Goal: Information Seeking & Learning: Learn about a topic

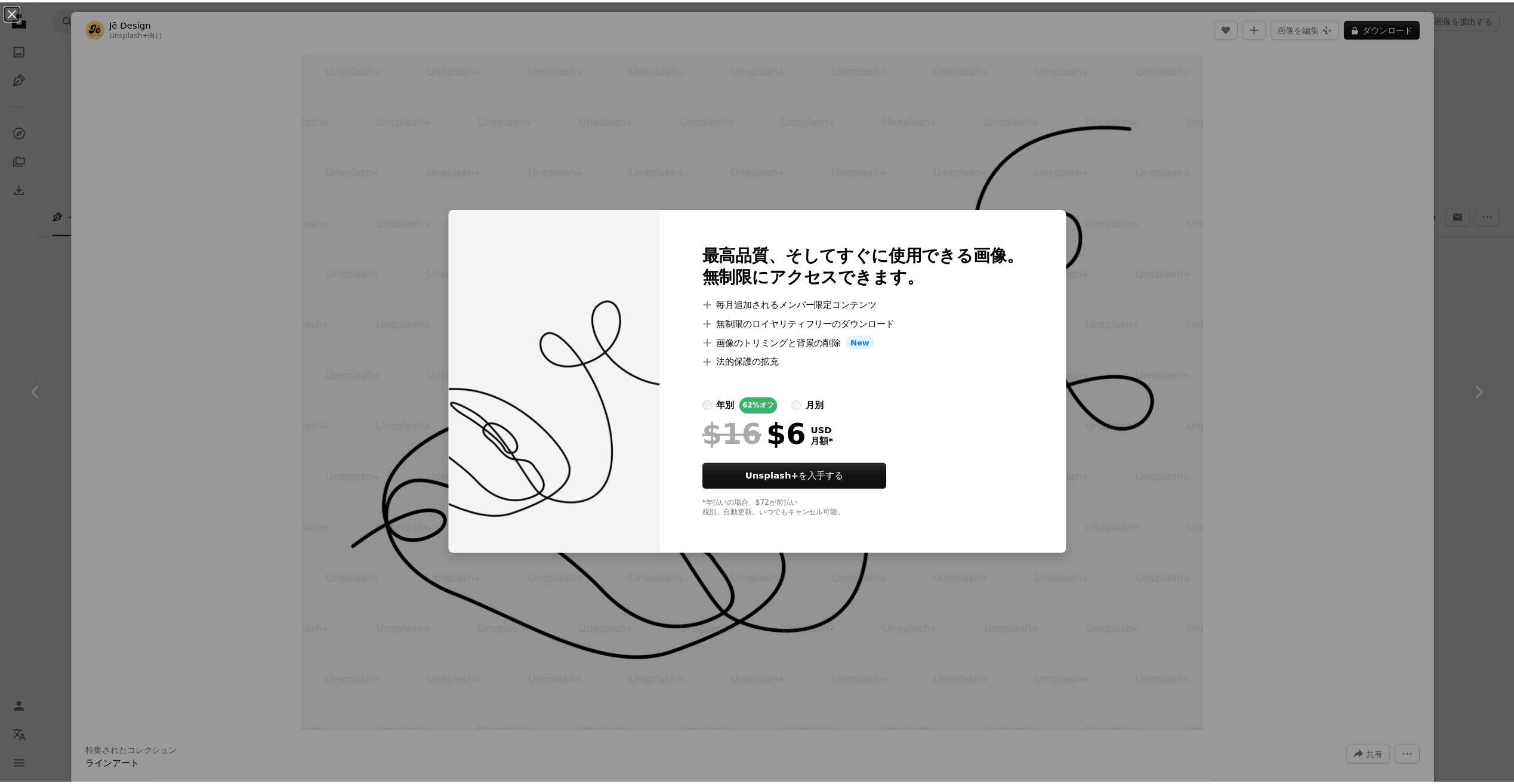
scroll to position [6306, 0]
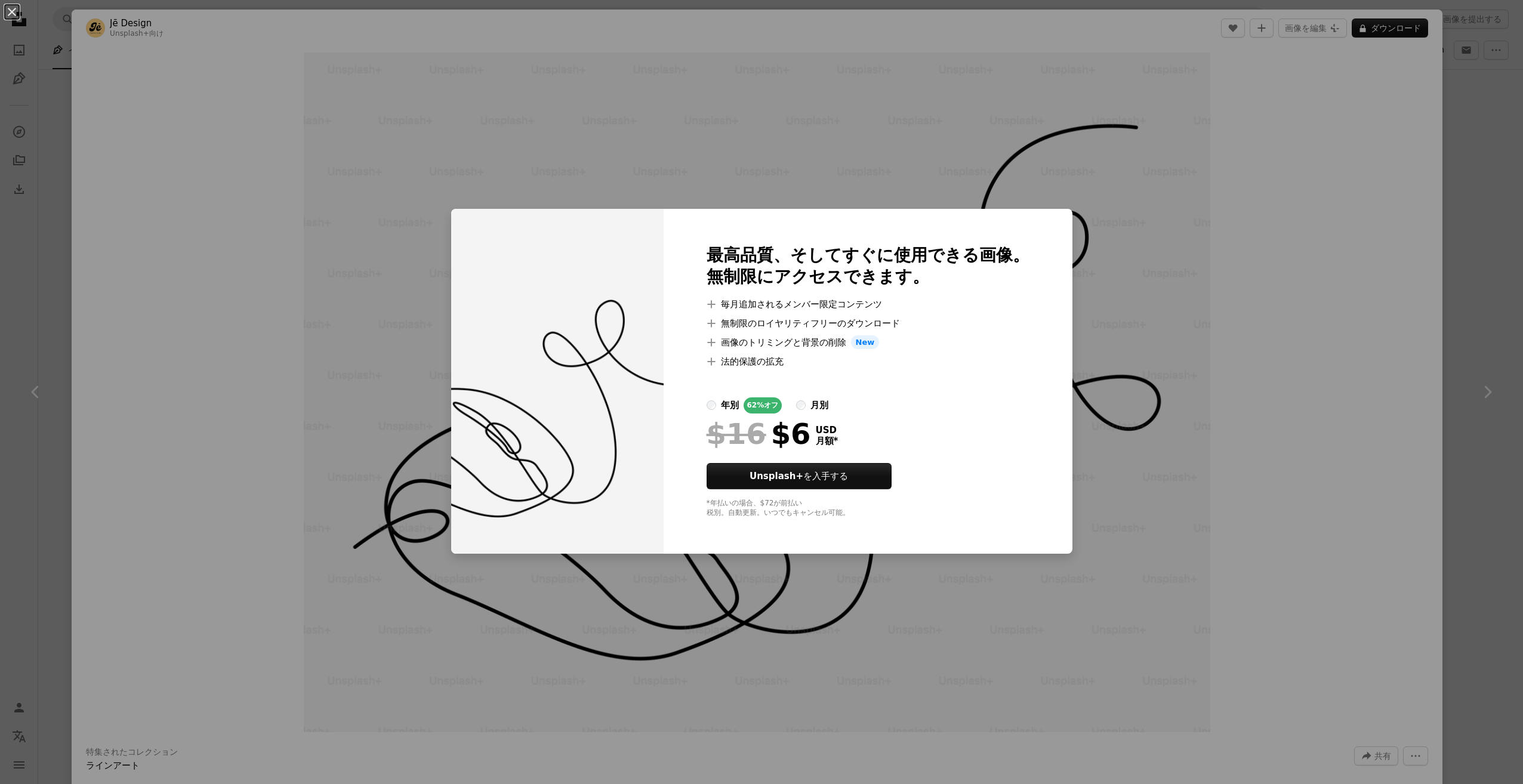
click at [1229, 183] on div "An X shape 最高品質、そしてすぐに使用できる画像。 無制限にアクセスできます。 A plus sign 毎月追加されるメンバー限定コンテンツ A p…" at bounding box center [762, 392] width 1523 height 784
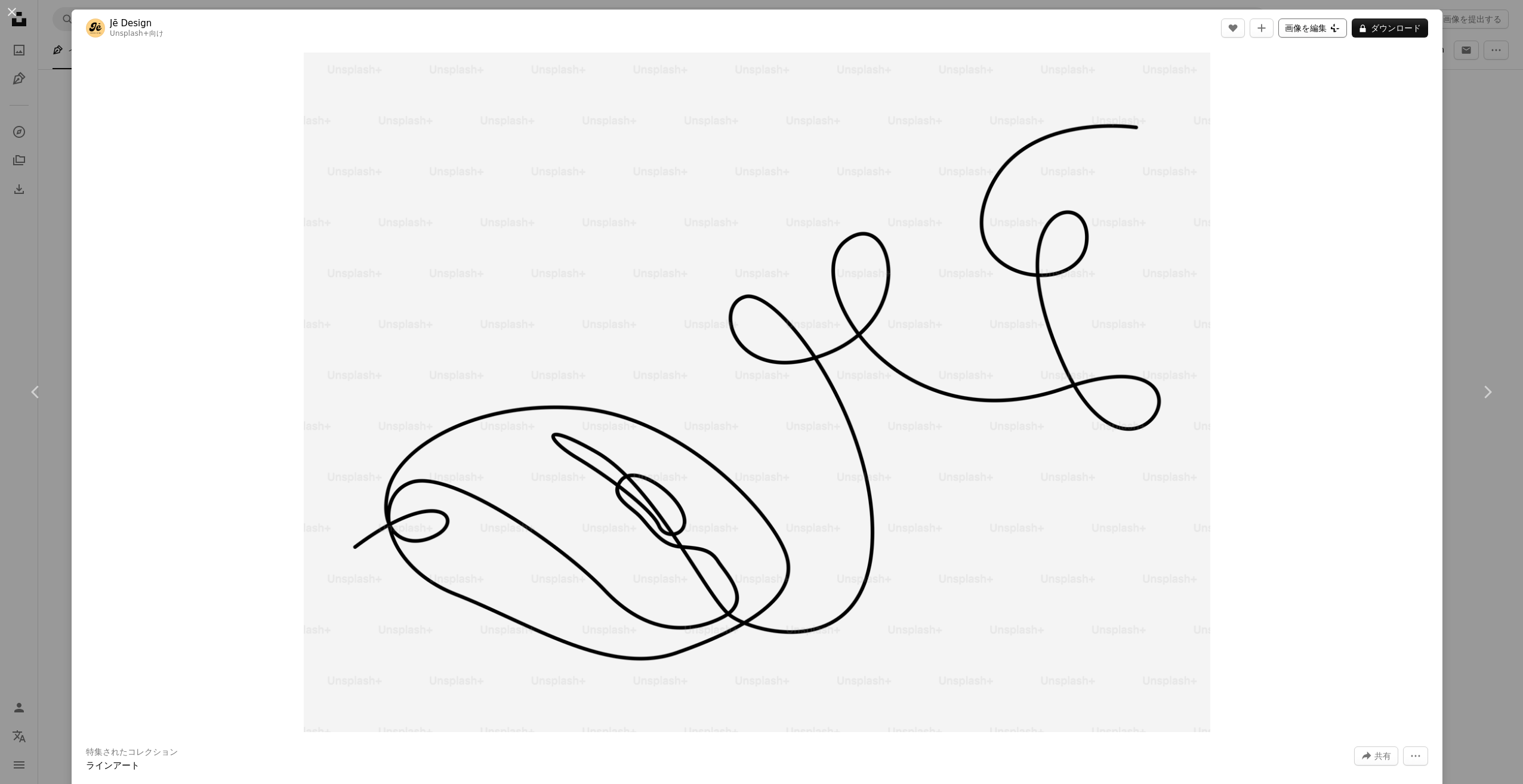
click at [1323, 30] on button "画像を編集 Plus sign for Unsplash+" at bounding box center [1312, 28] width 68 height 19
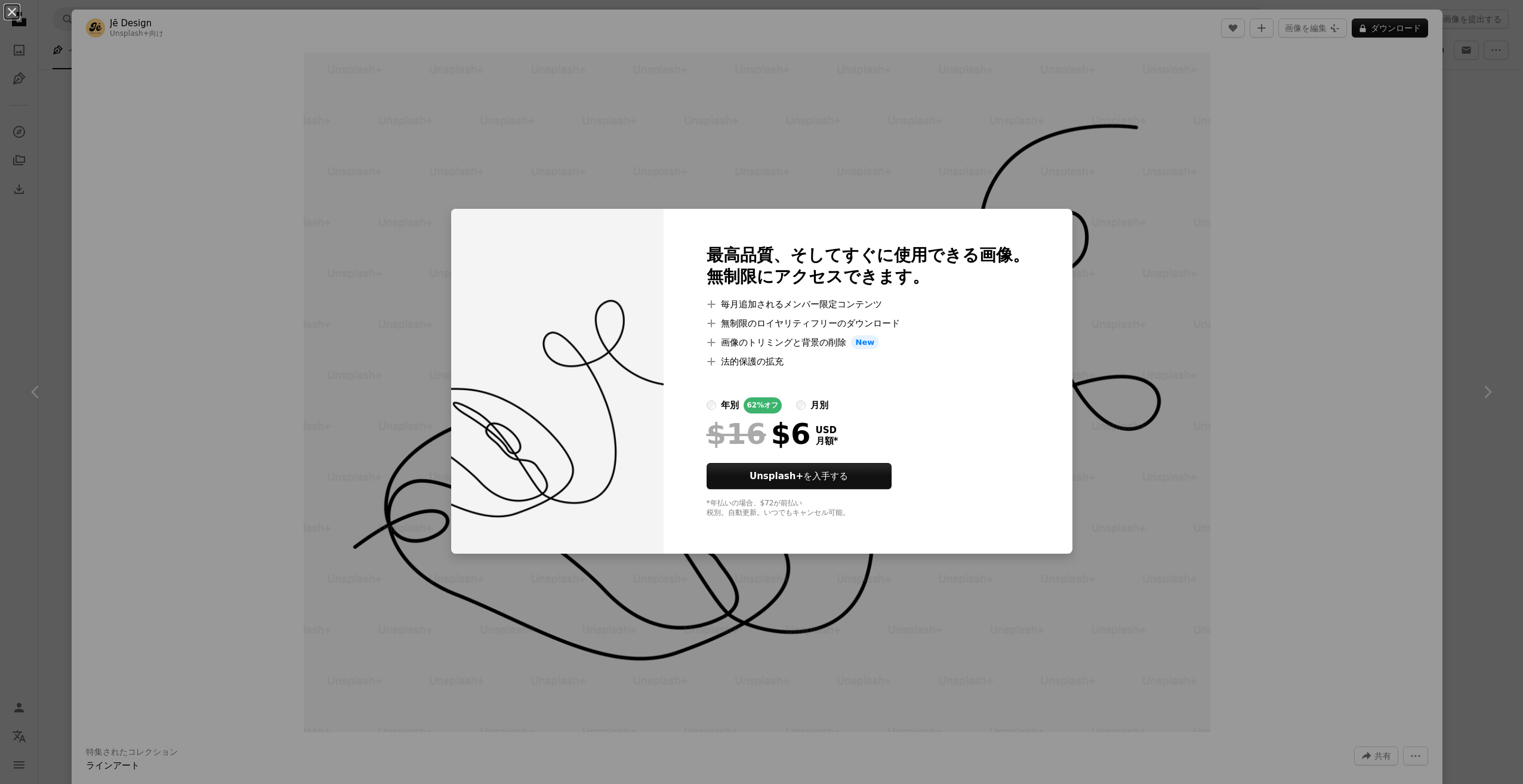
click at [1323, 181] on div "An X shape 最高品質、そしてすぐに使用できる画像。 無制限にアクセスできます。 A plus sign 毎月追加されるメンバー限定コンテンツ A p…" at bounding box center [762, 392] width 1523 height 784
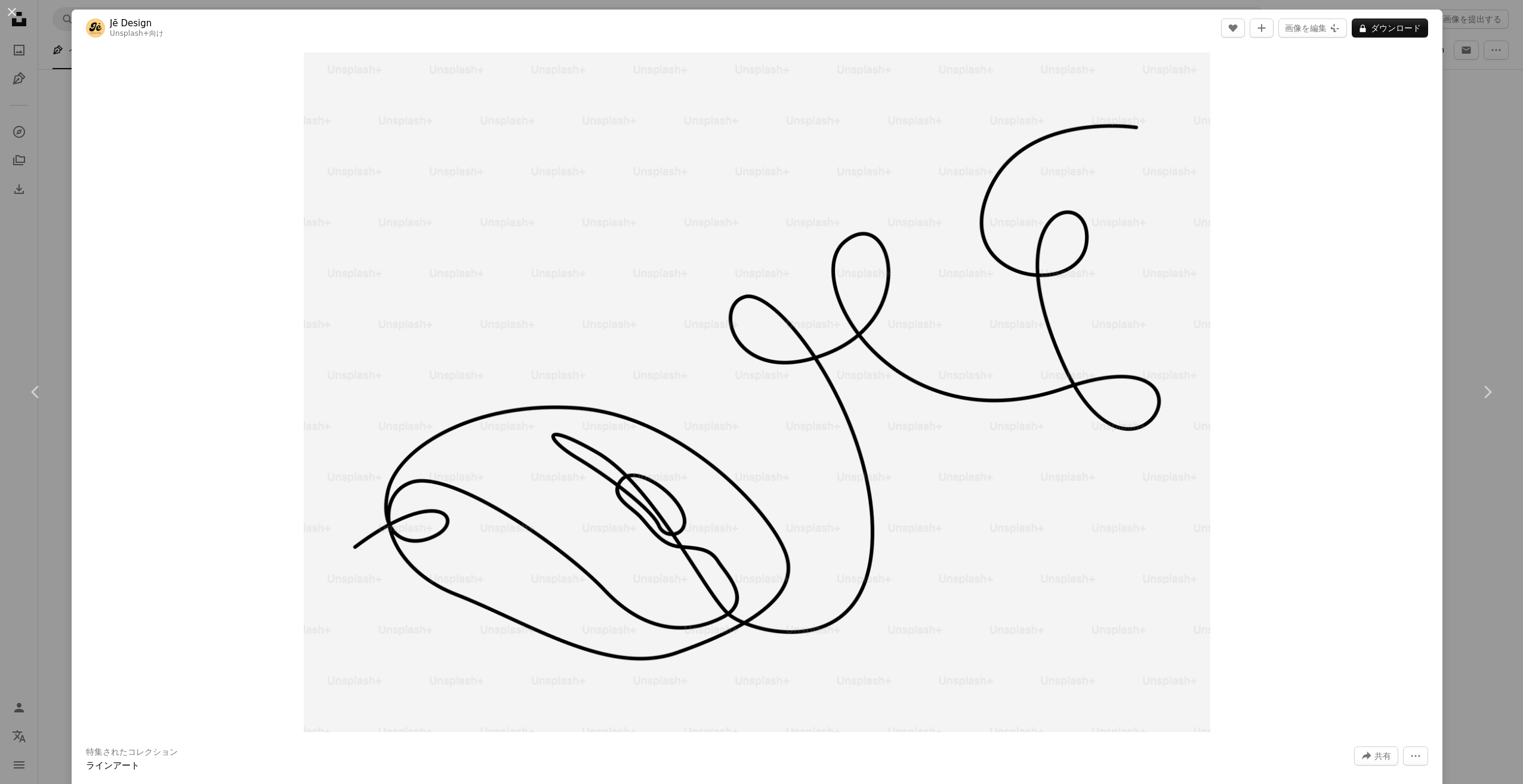
click at [1494, 302] on div "An X shape Chevron left Chevron right Jē Design Unsplash+ 向け A heart A plus sig…" at bounding box center [762, 392] width 1523 height 784
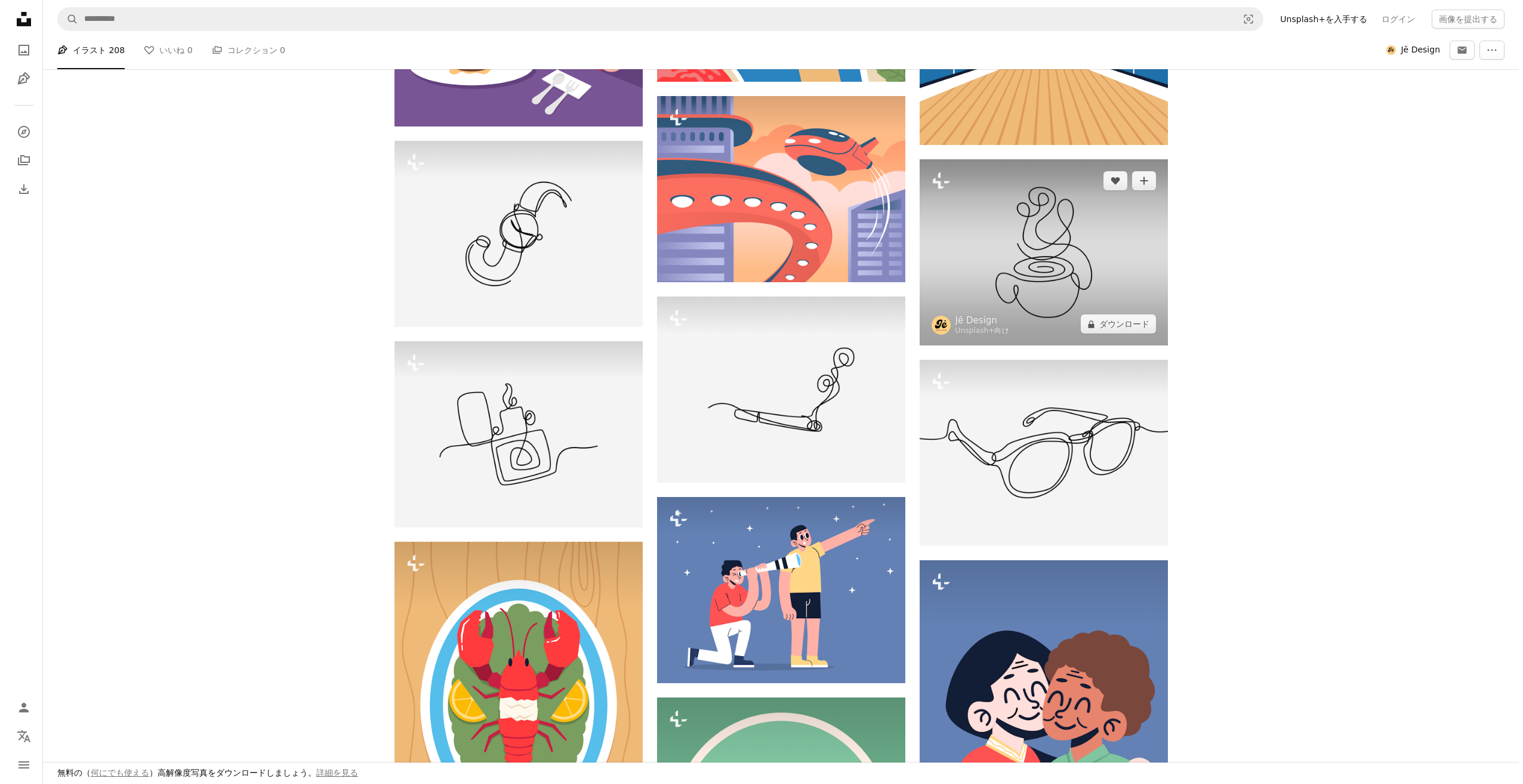
scroll to position [7379, 0]
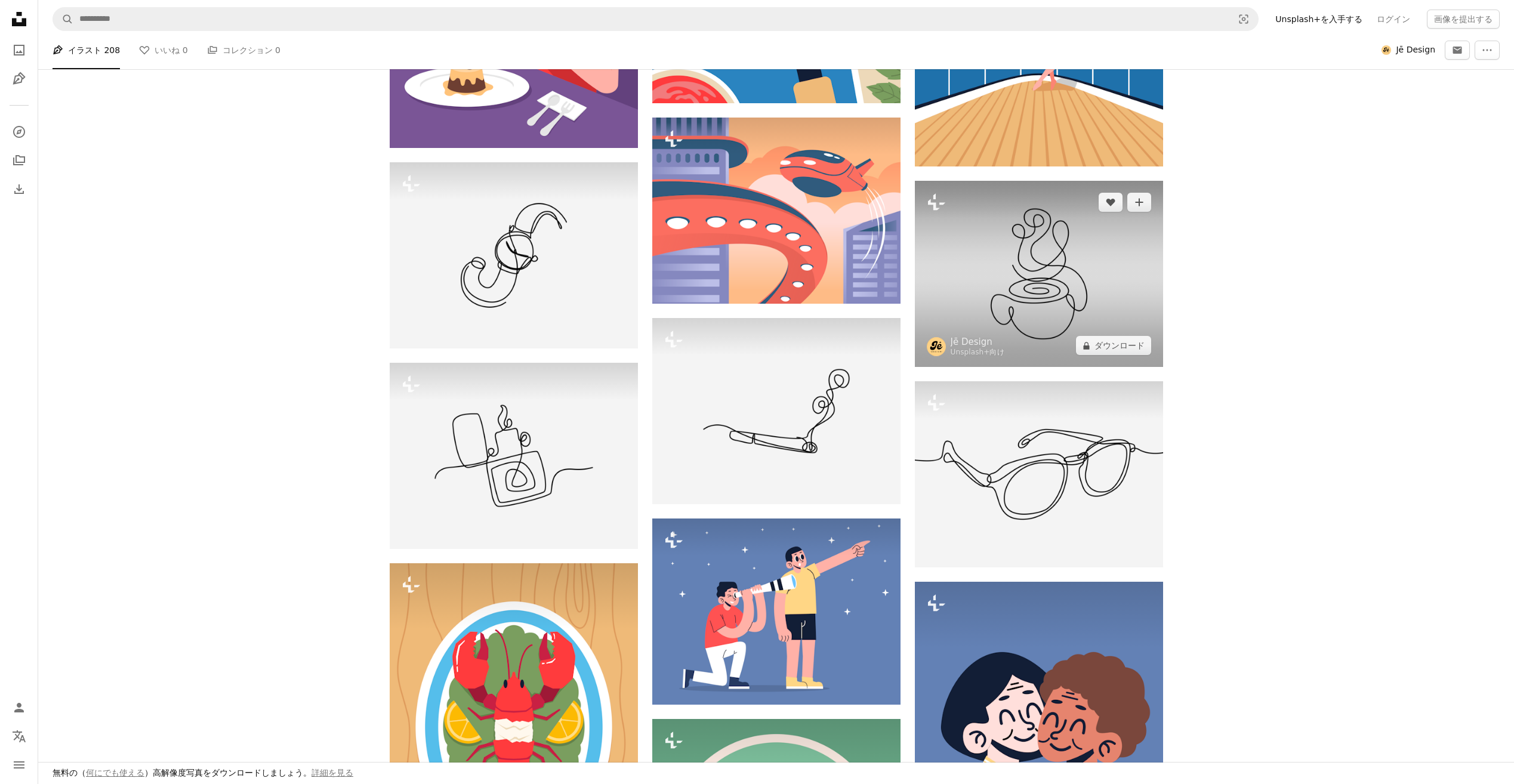
click at [1103, 312] on img at bounding box center [1038, 274] width 248 height 186
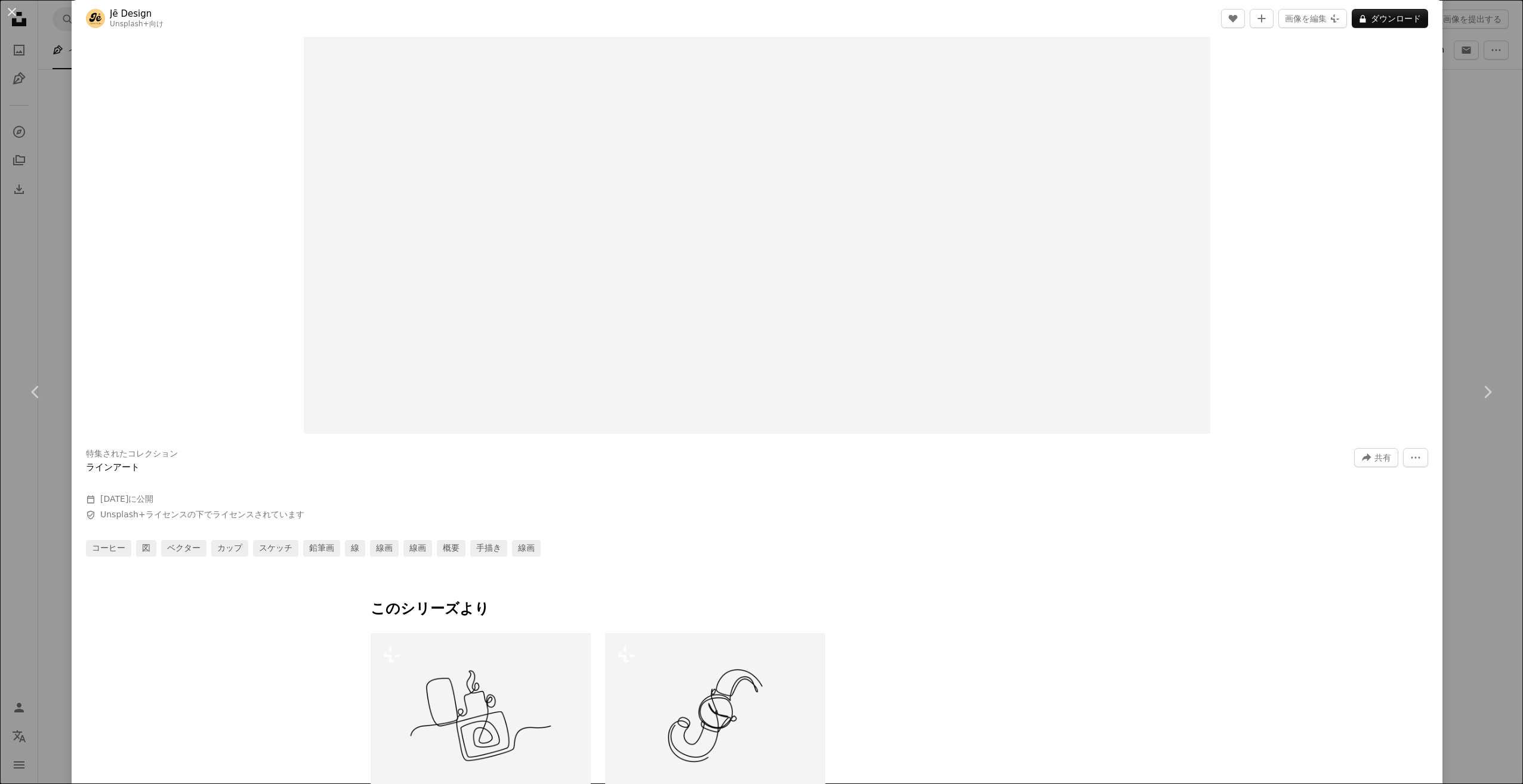
scroll to position [418, 0]
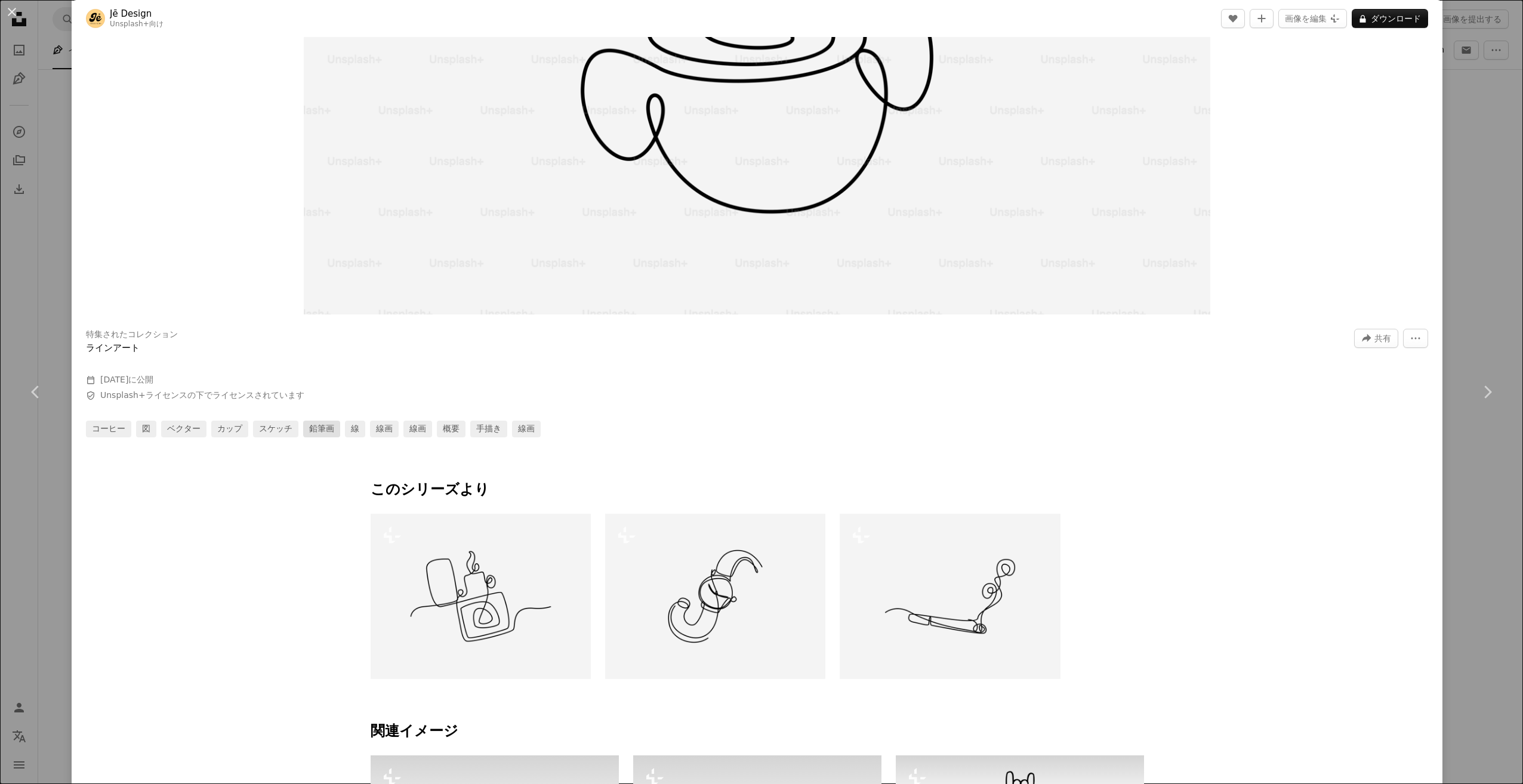
click at [303, 435] on link "鉛筆画" at bounding box center [321, 428] width 37 height 16
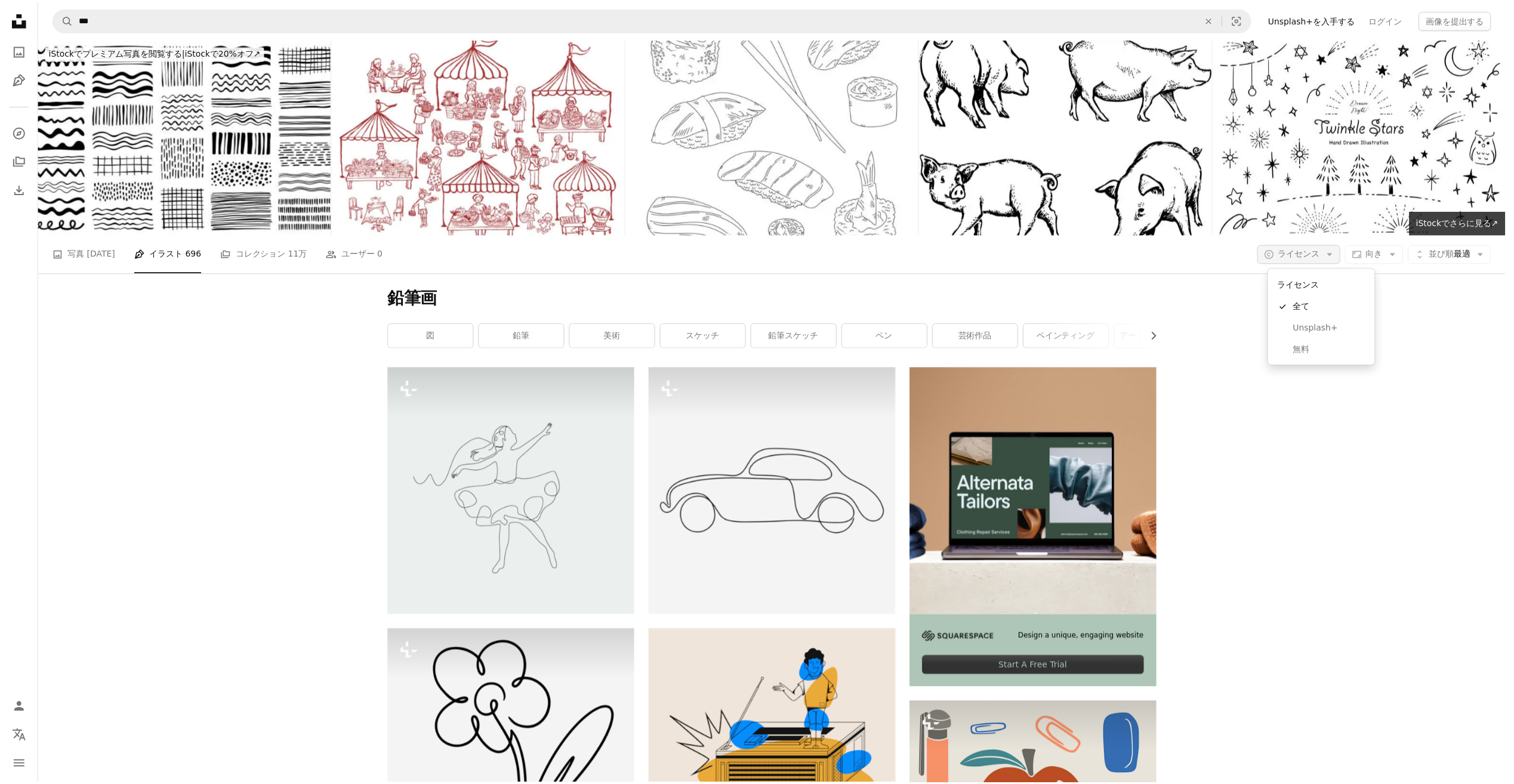
scroll to position [119, 0]
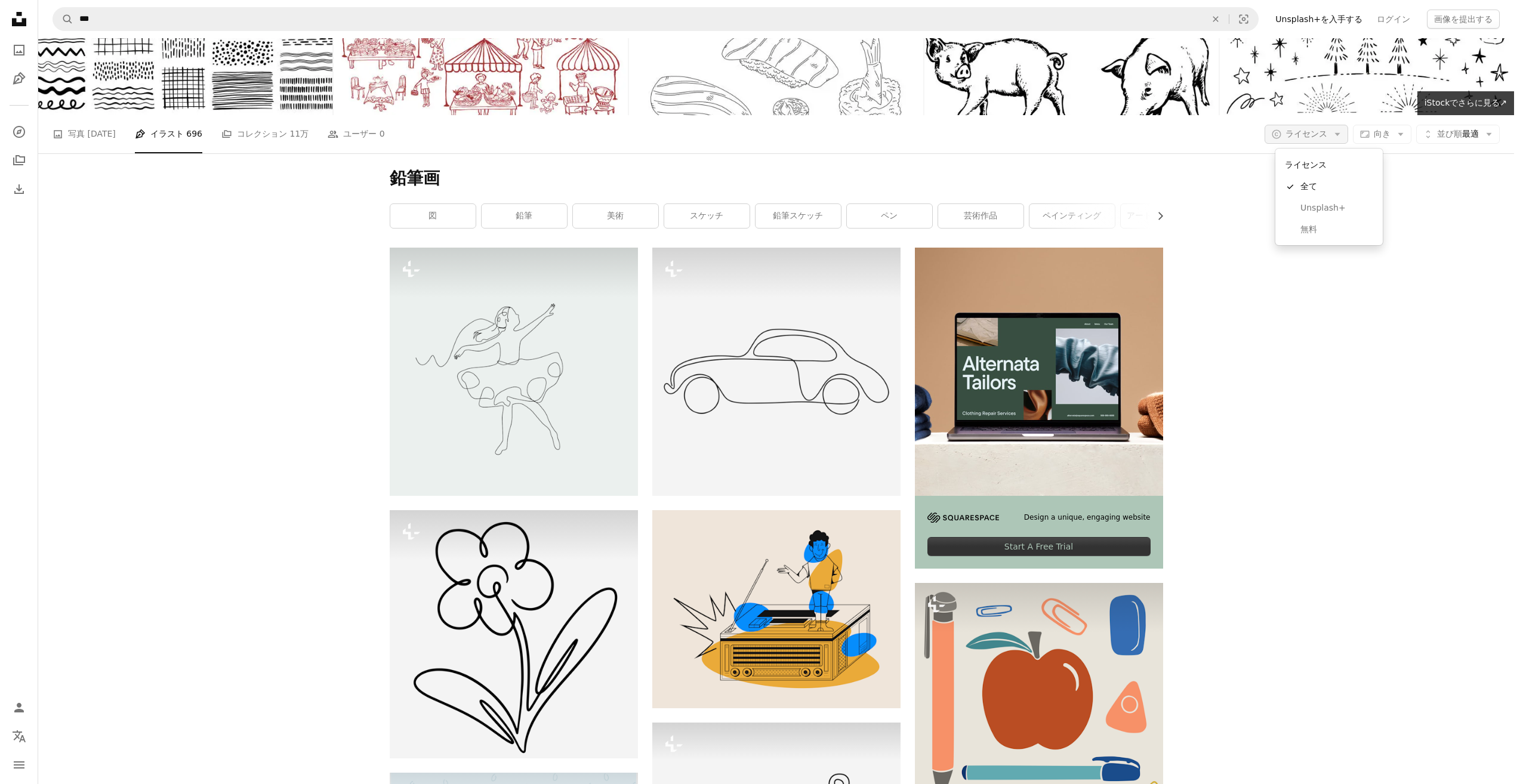
click at [1323, 131] on span "ライセンス" at bounding box center [1306, 133] width 42 height 10
click at [1331, 229] on span "無料" at bounding box center [1337, 229] width 73 height 12
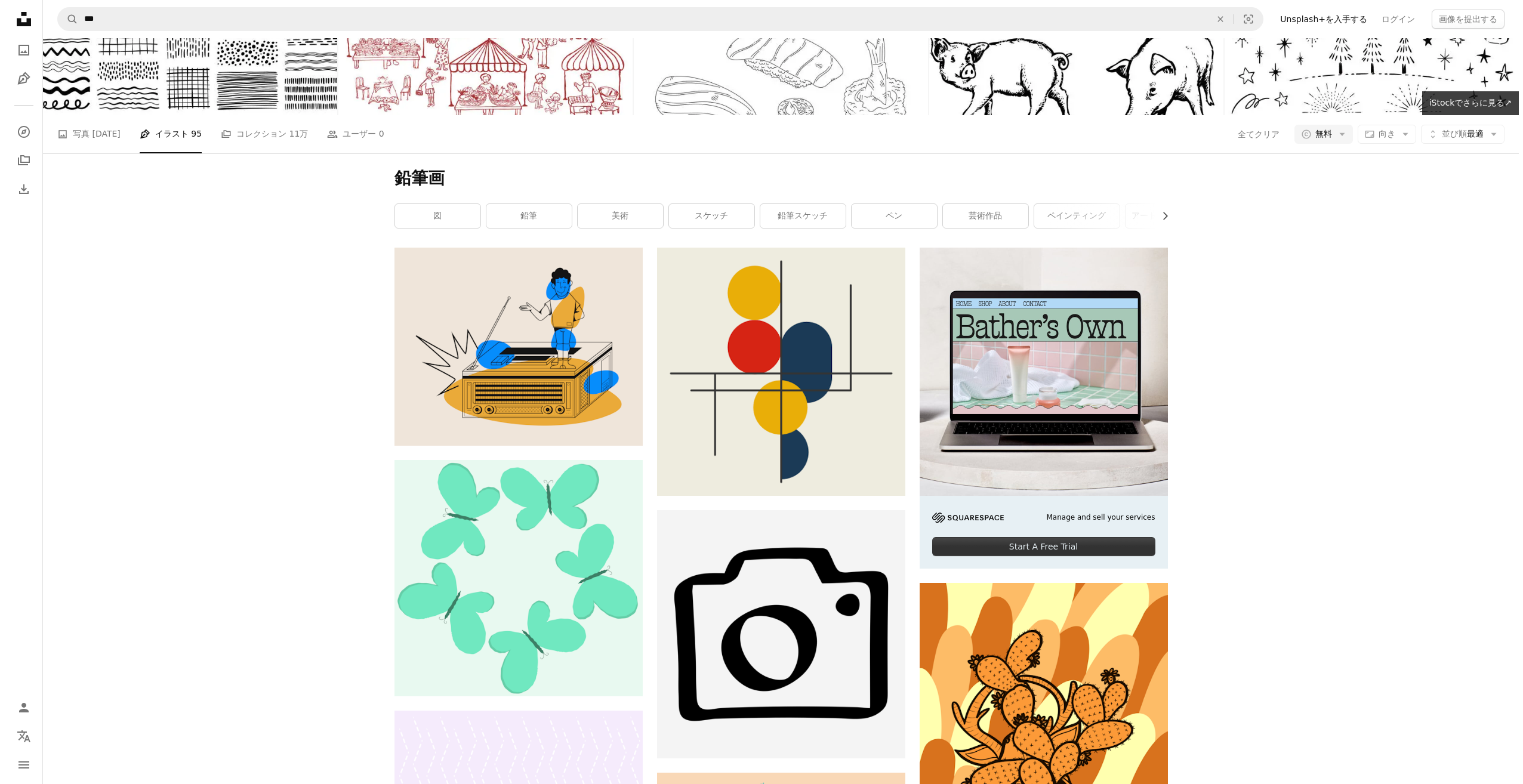
scroll to position [2699, 0]
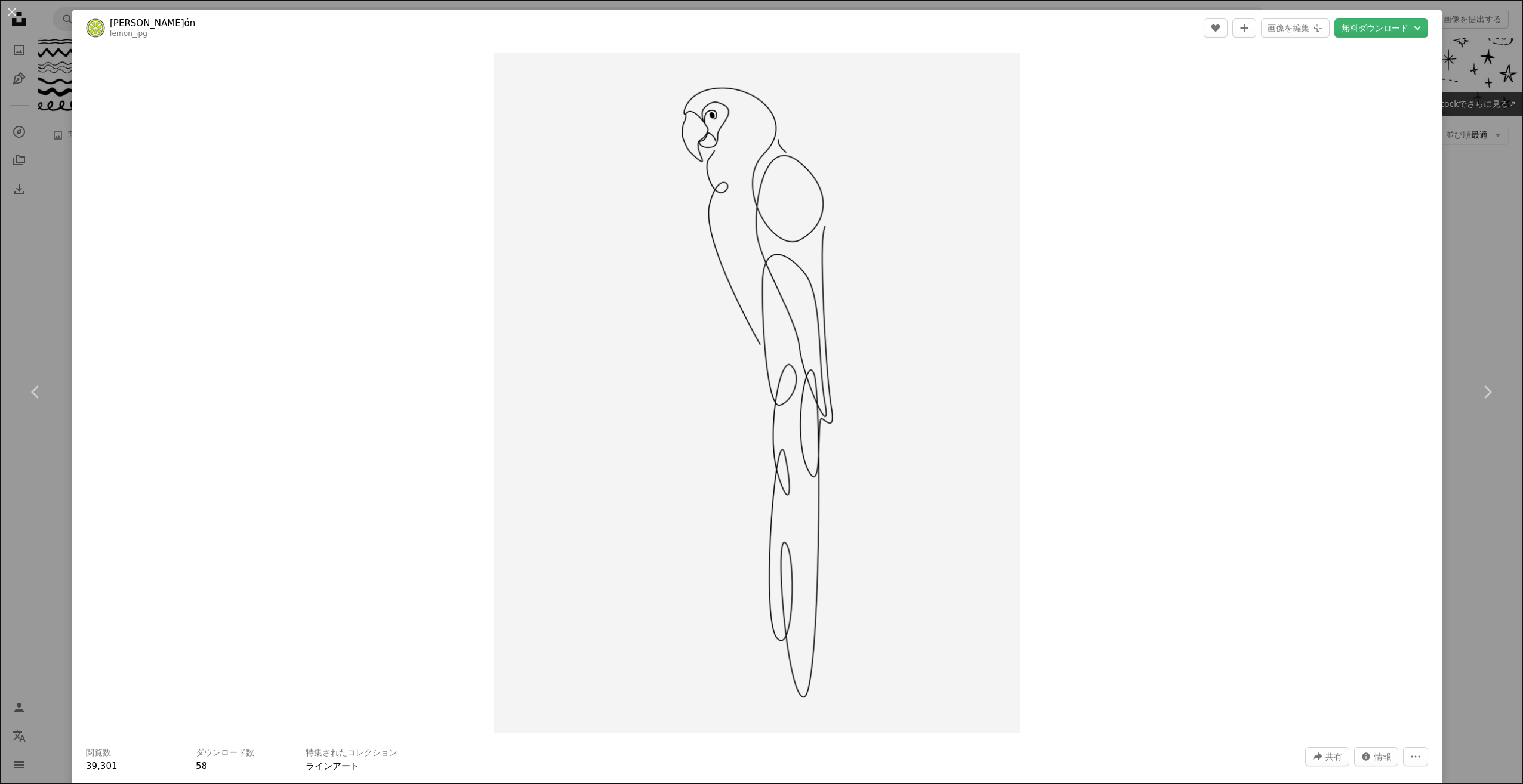
drag, startPoint x: 1284, startPoint y: 417, endPoint x: 1273, endPoint y: 238, distance: 179.3
click at [129, 18] on link "[PERSON_NAME]ón" at bounding box center [152, 23] width 86 height 12
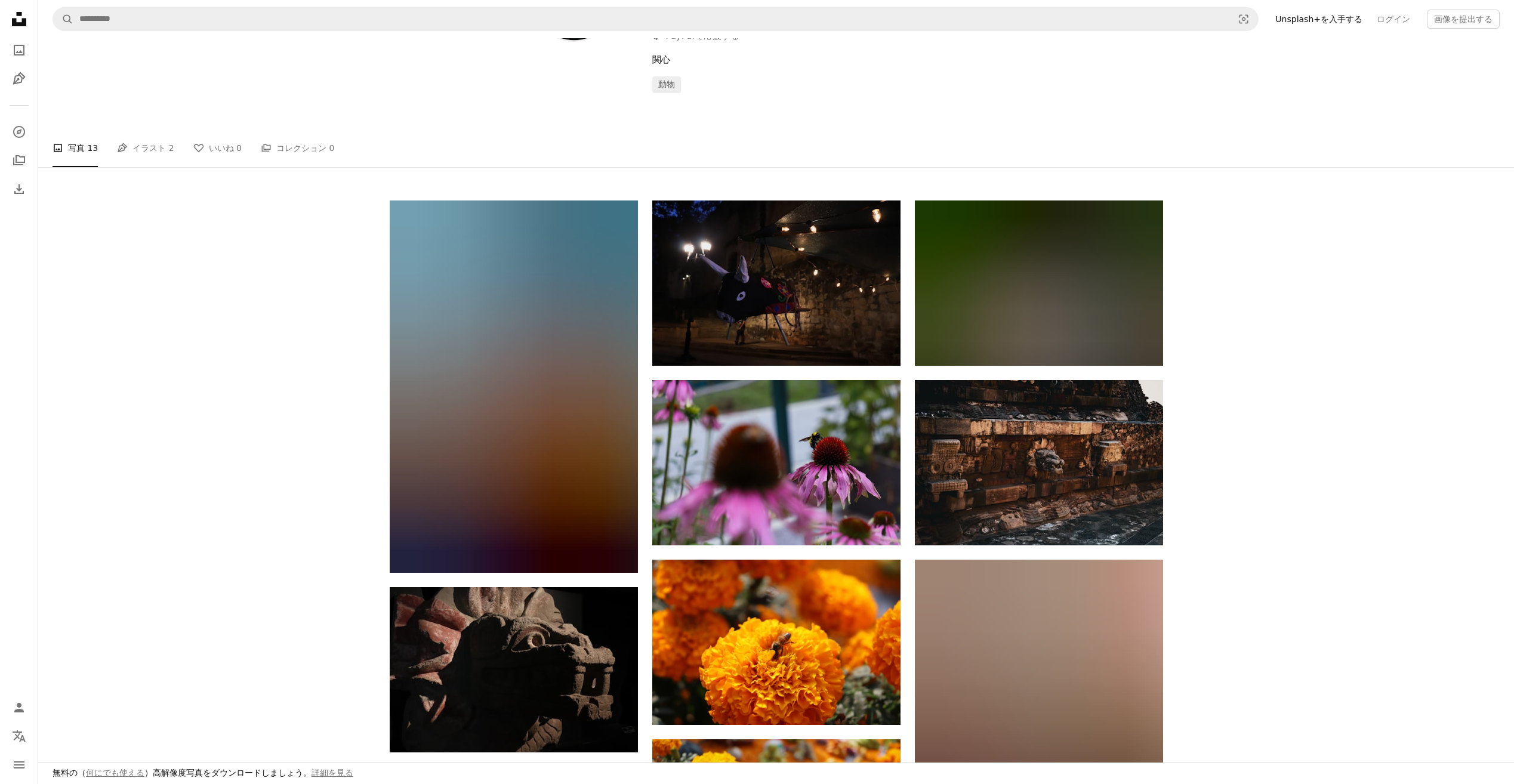
scroll to position [179, 0]
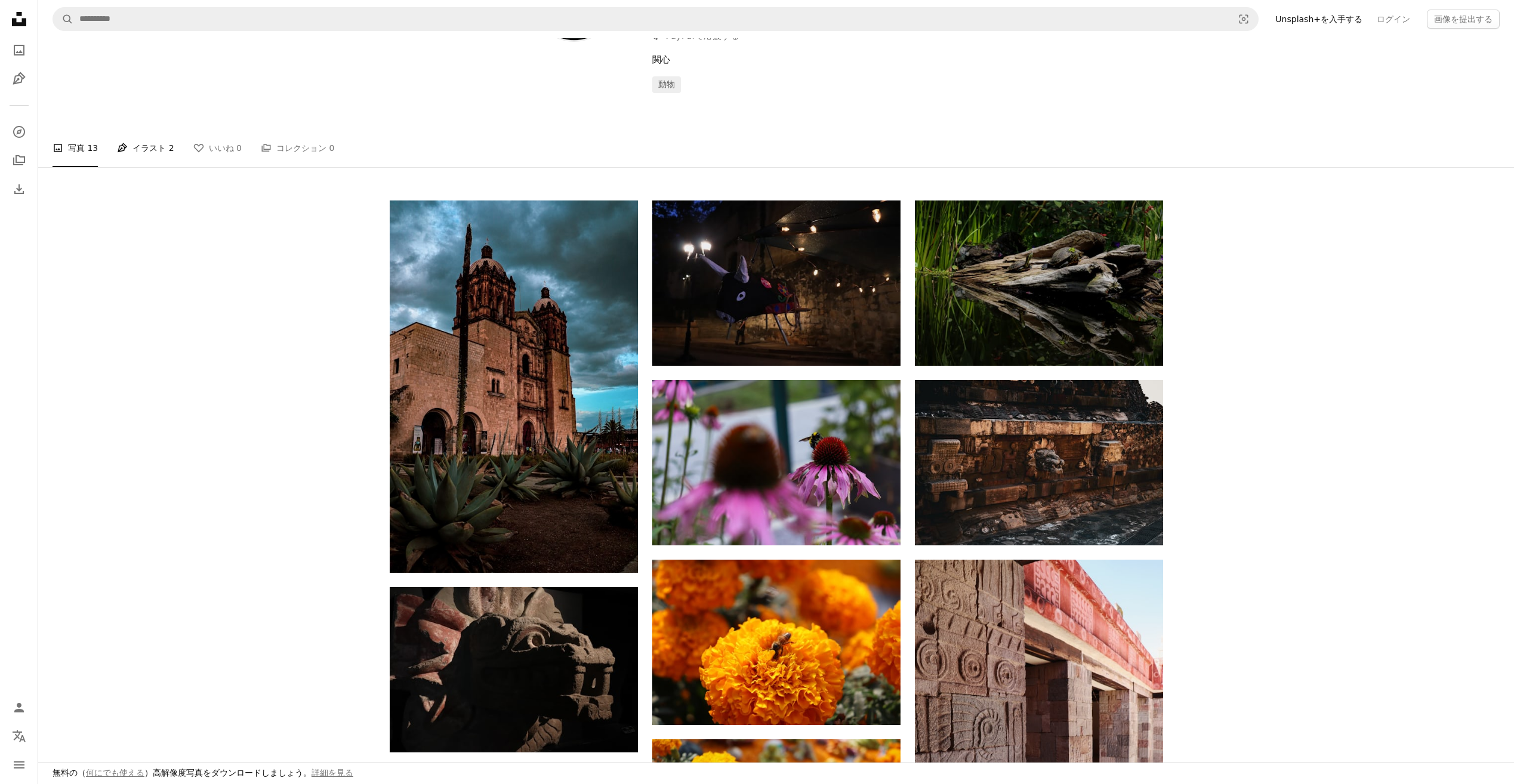
click at [127, 129] on link "Pen Tool イラスト 2" at bounding box center [145, 148] width 56 height 38
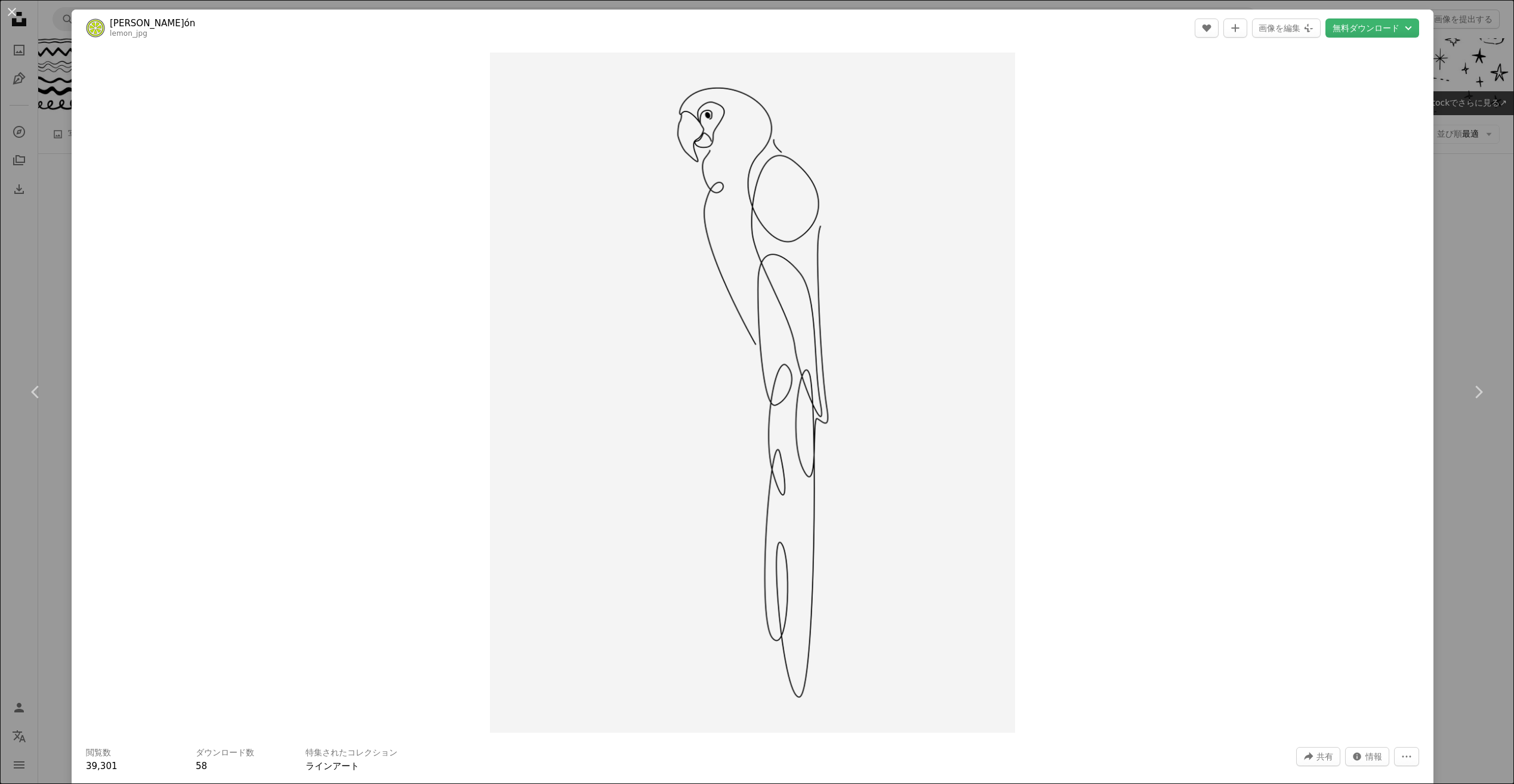
scroll to position [2699, 0]
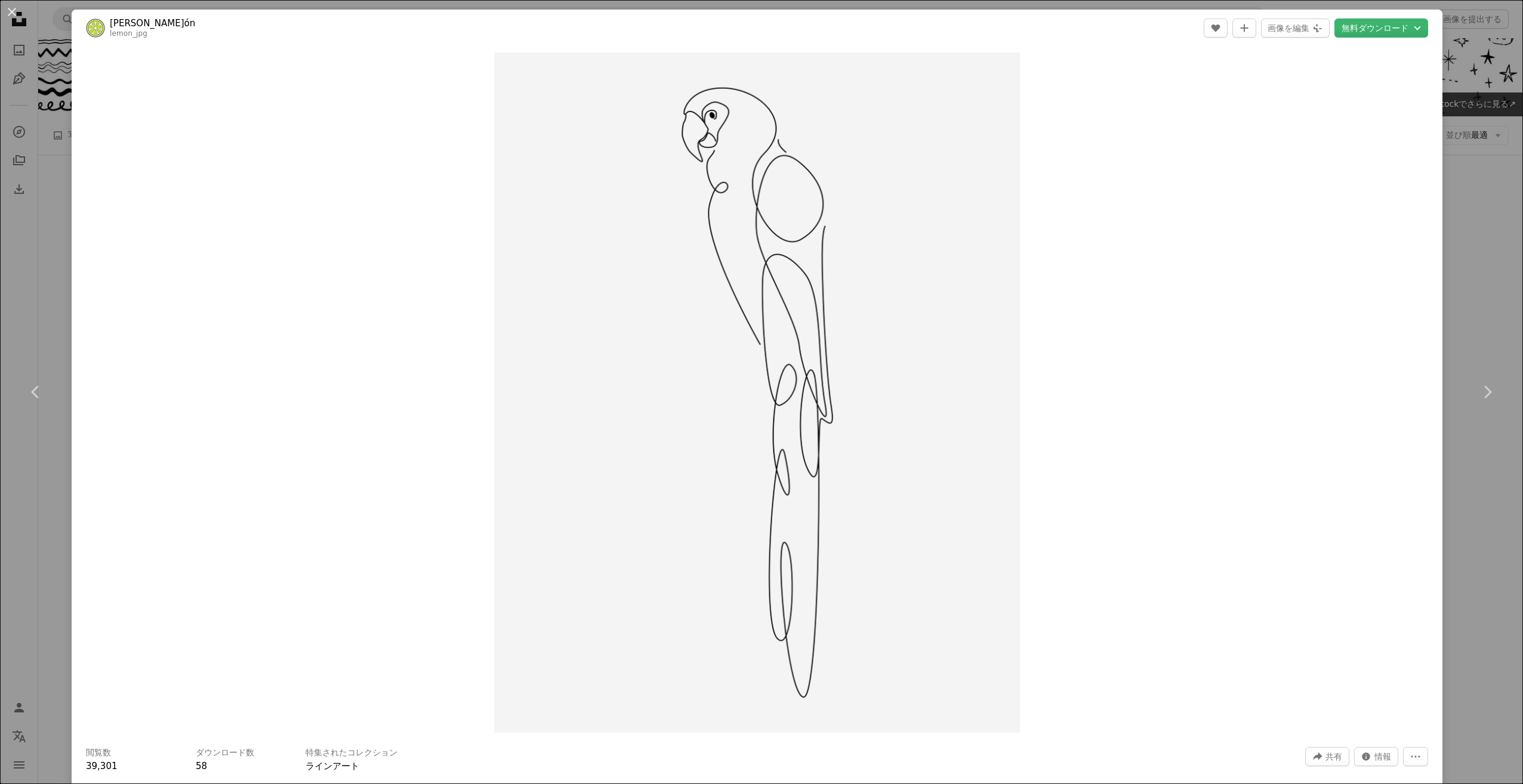
click at [50, 60] on div "An X shape Chevron left Chevron right [PERSON_NAME]ón lemon_jpg A heart A plus …" at bounding box center [762, 392] width 1523 height 784
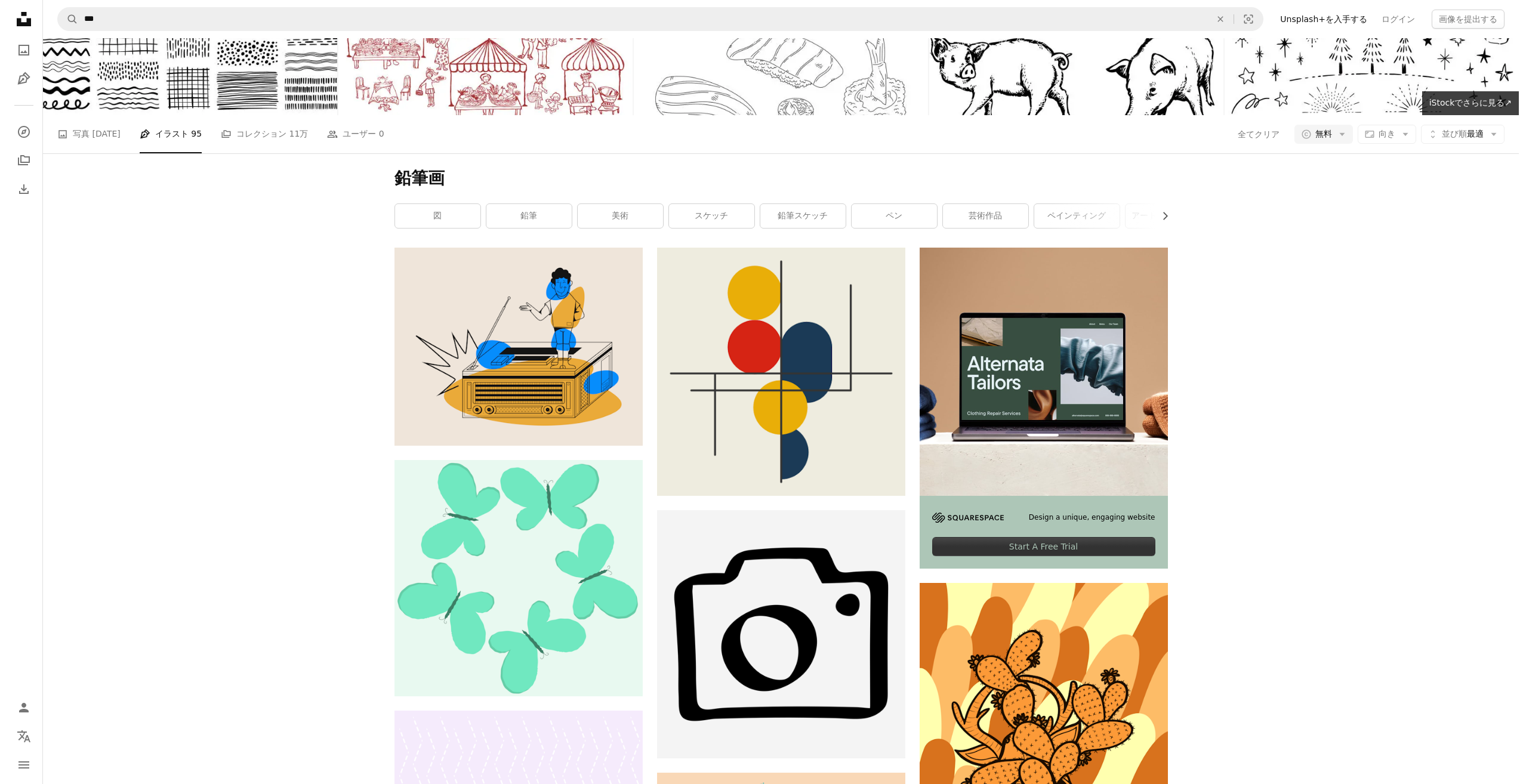
scroll to position [3594, 0]
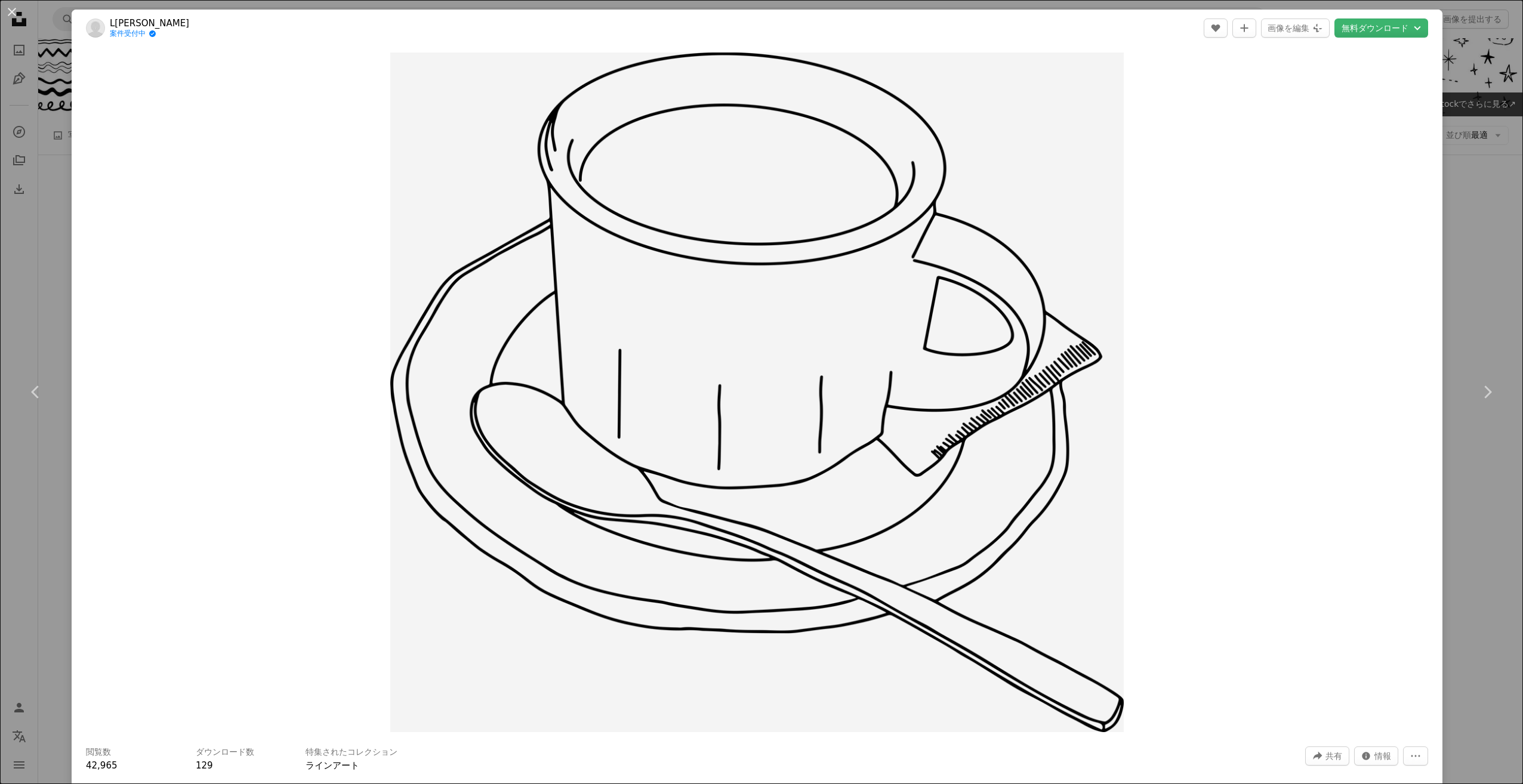
click at [166, 25] on link "L[PERSON_NAME]" at bounding box center [149, 23] width 79 height 12
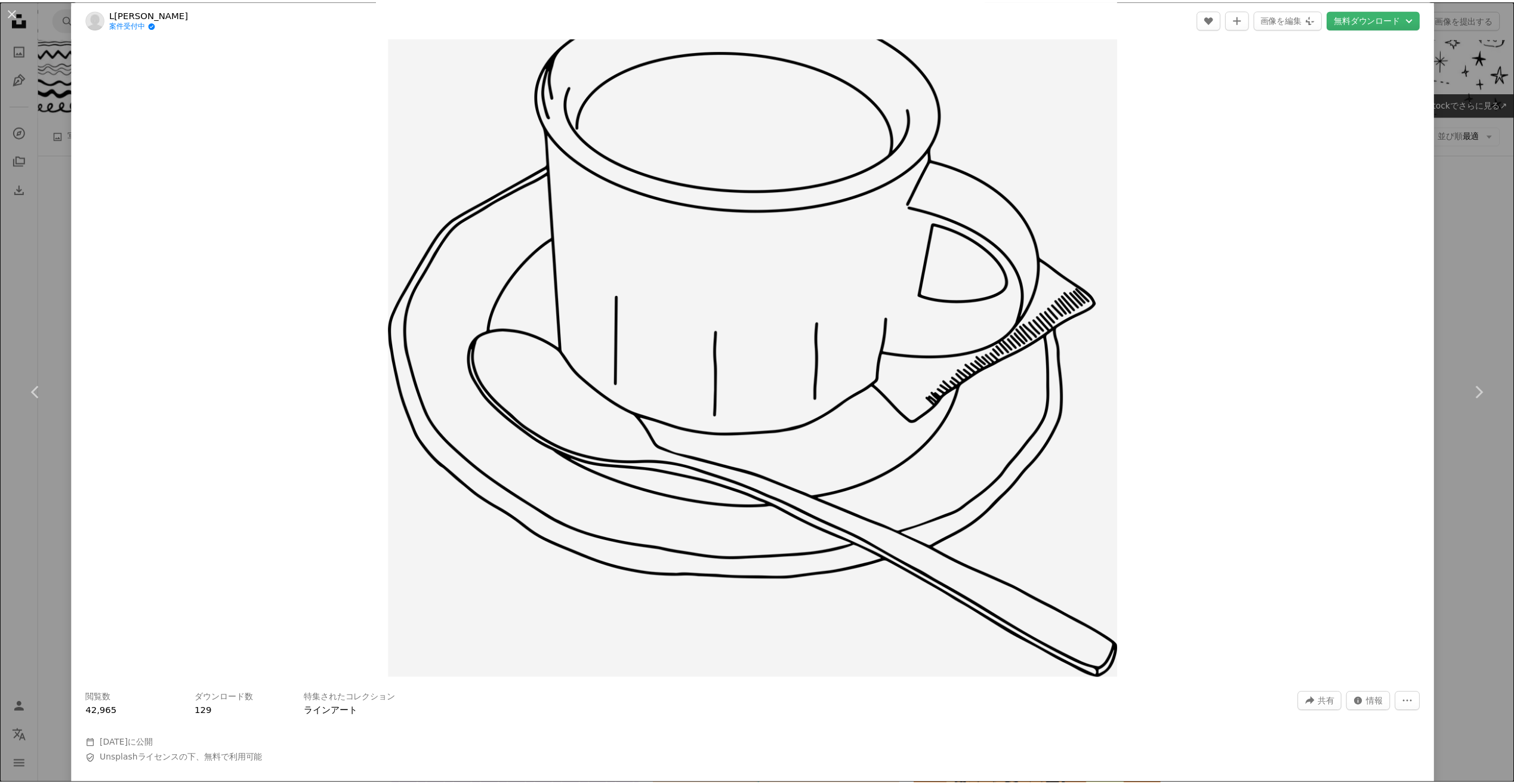
scroll to position [60, 0]
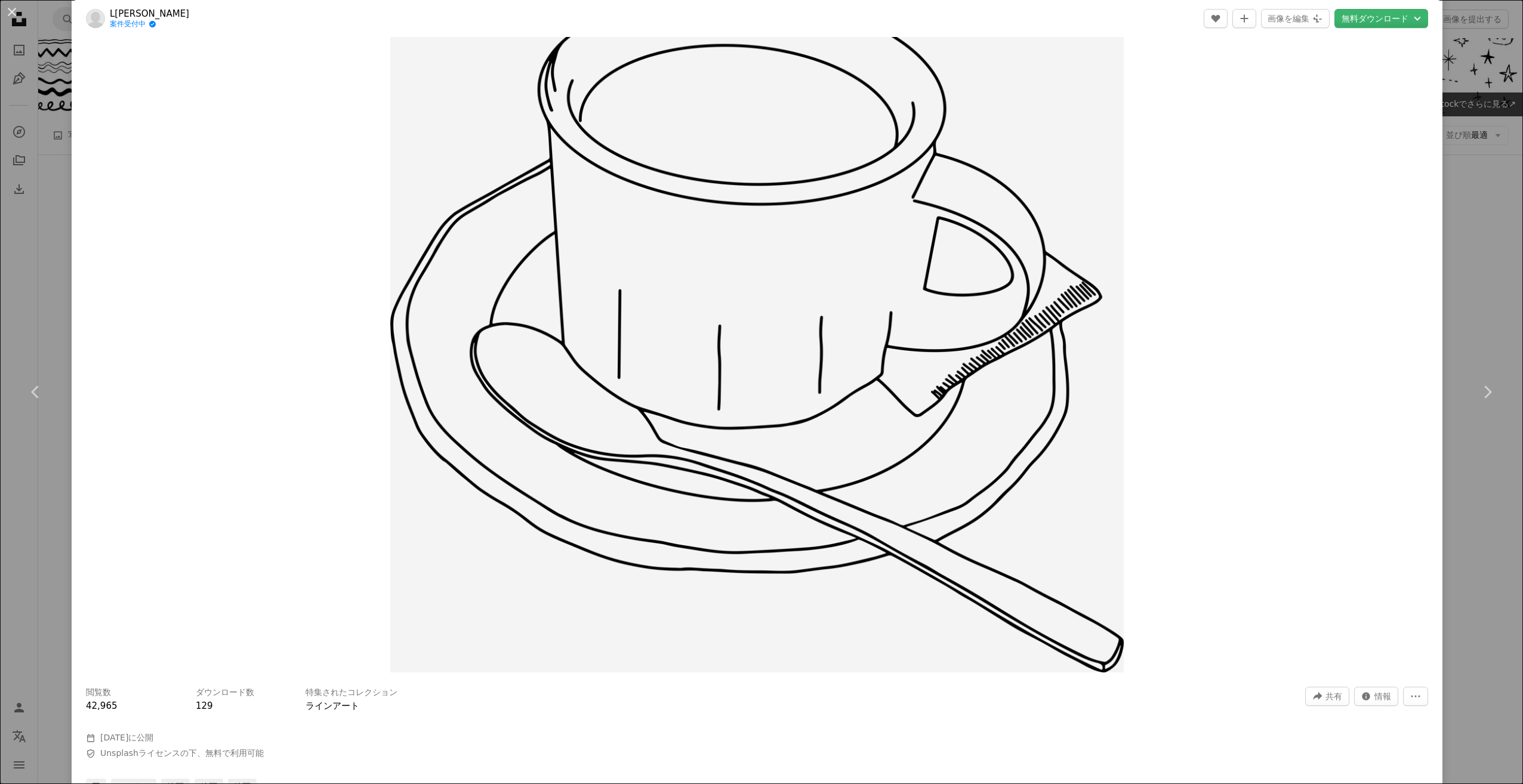
click at [46, 49] on div "An X shape Chevron left Chevron right L[PERSON_NAME] 案件受付中 A checkmark inside o…" at bounding box center [762, 392] width 1523 height 784
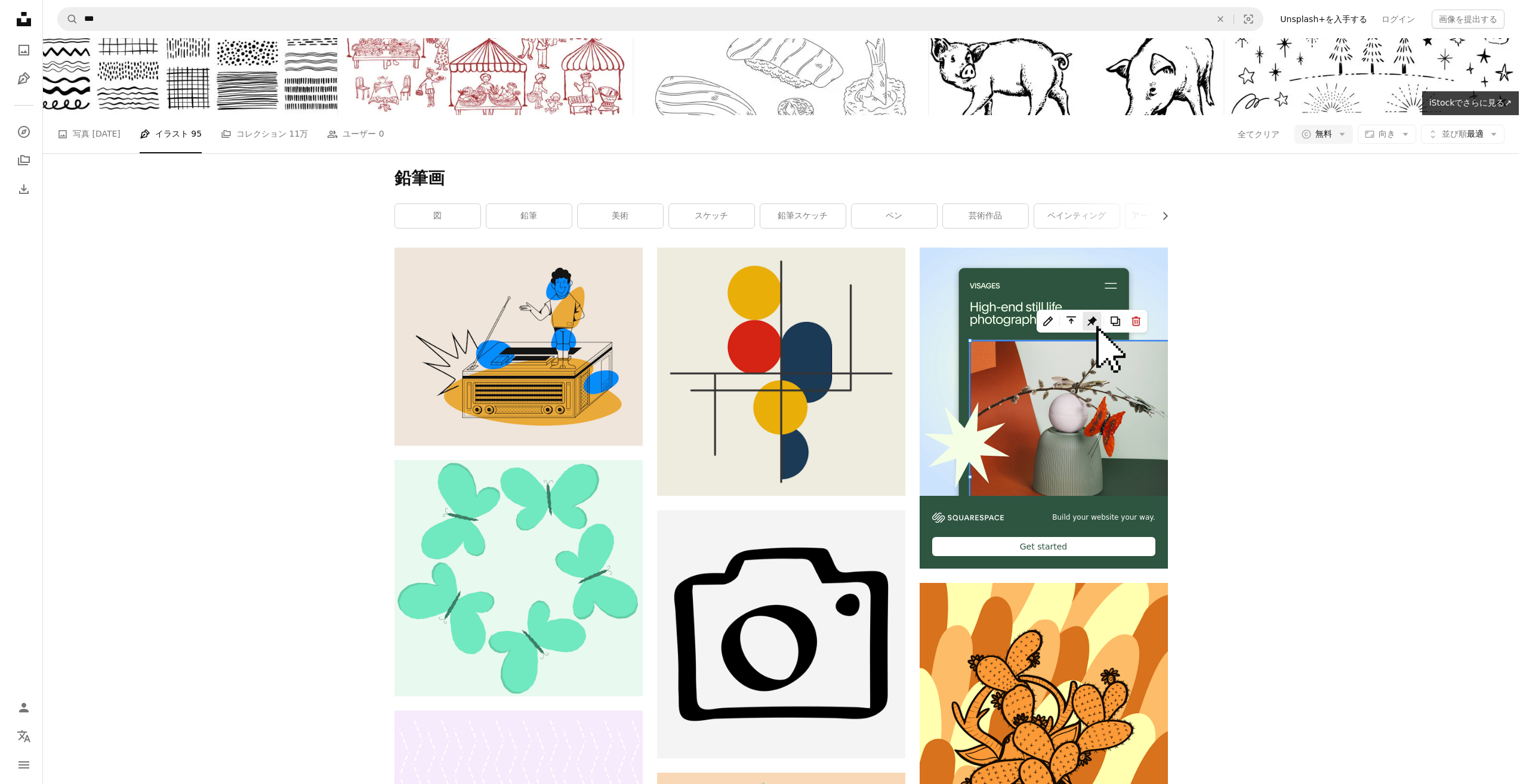
scroll to position [5026, 0]
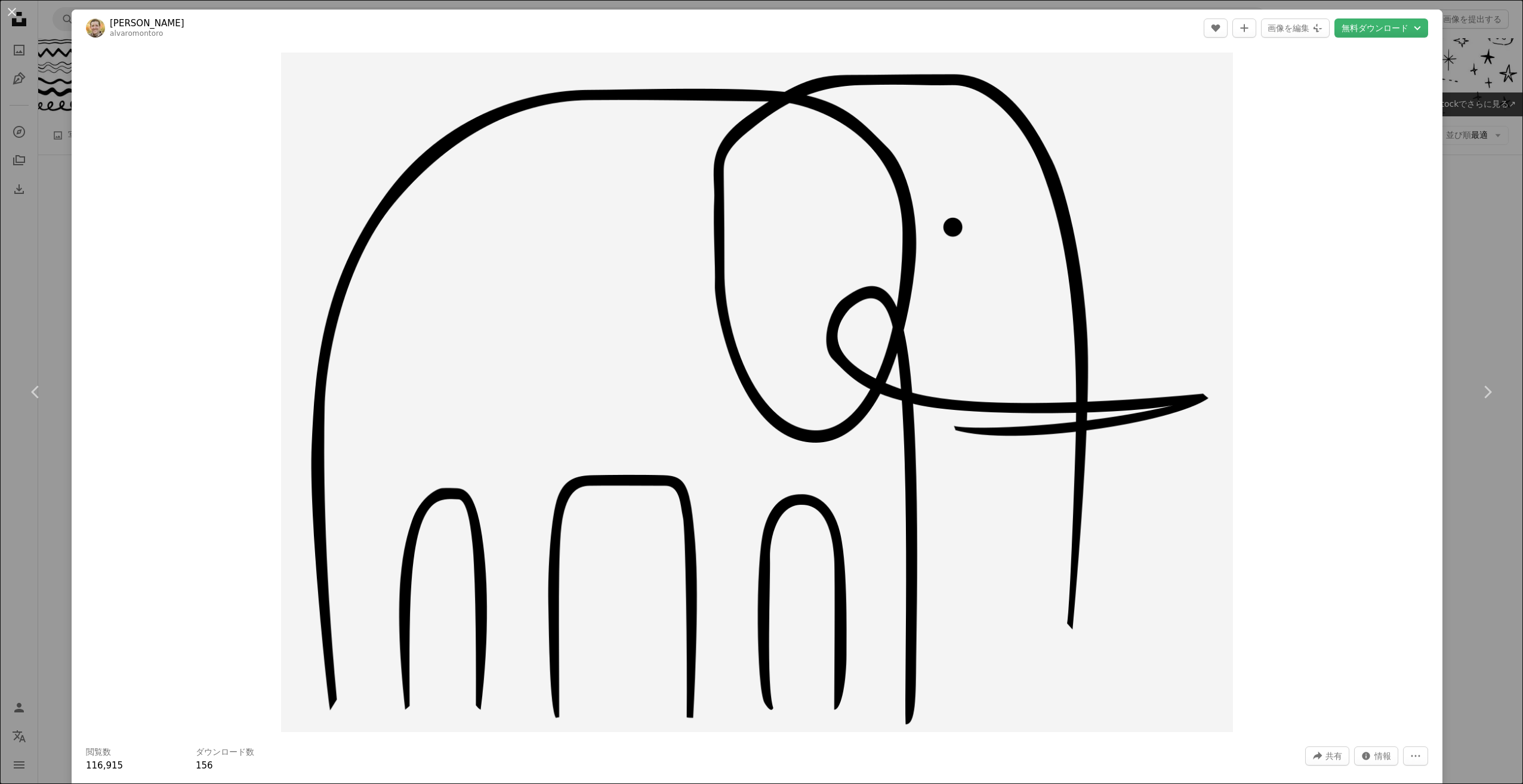
click at [146, 20] on link "[PERSON_NAME]" at bounding box center [147, 23] width 75 height 12
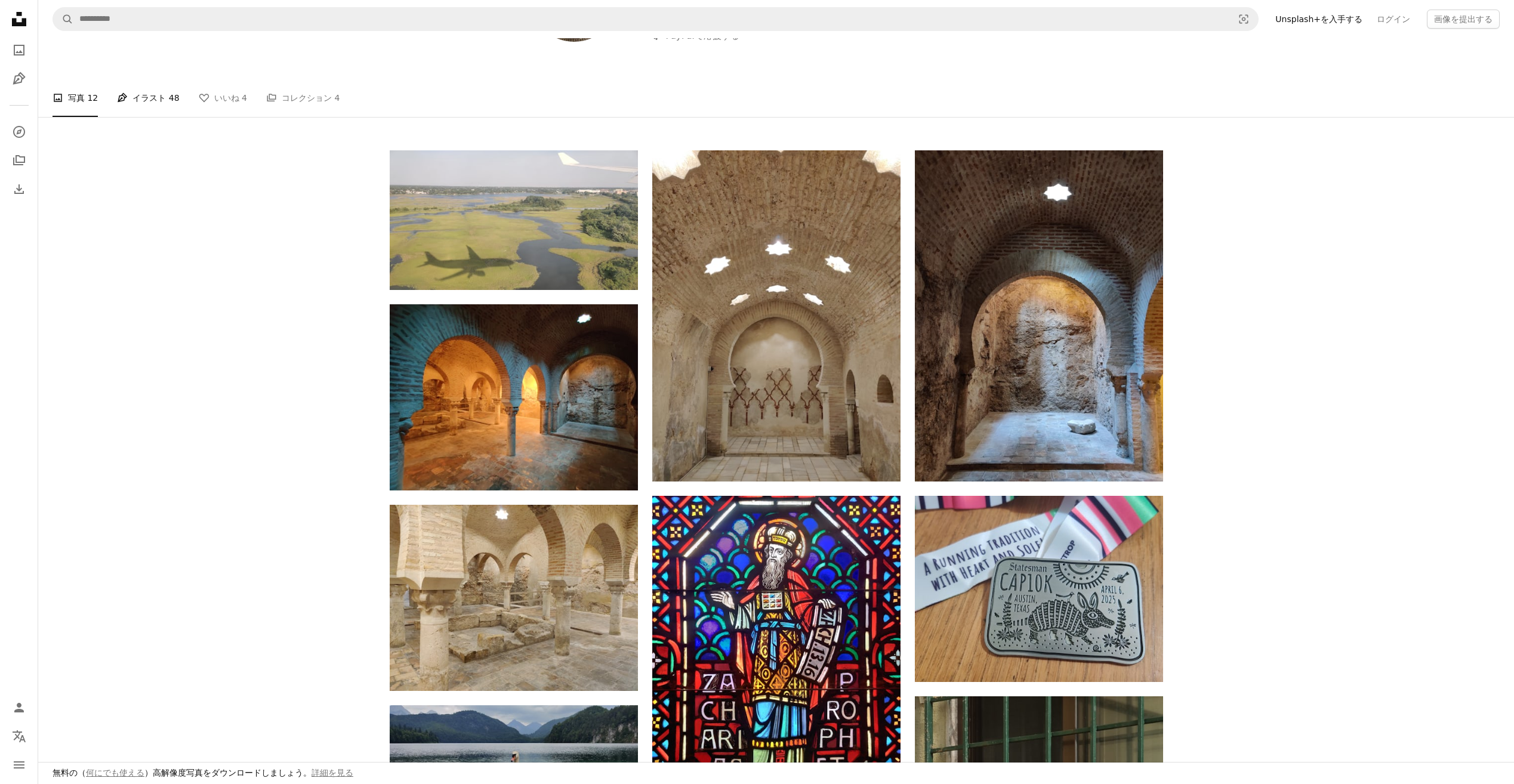
click at [169, 105] on span "48" at bounding box center [174, 98] width 11 height 13
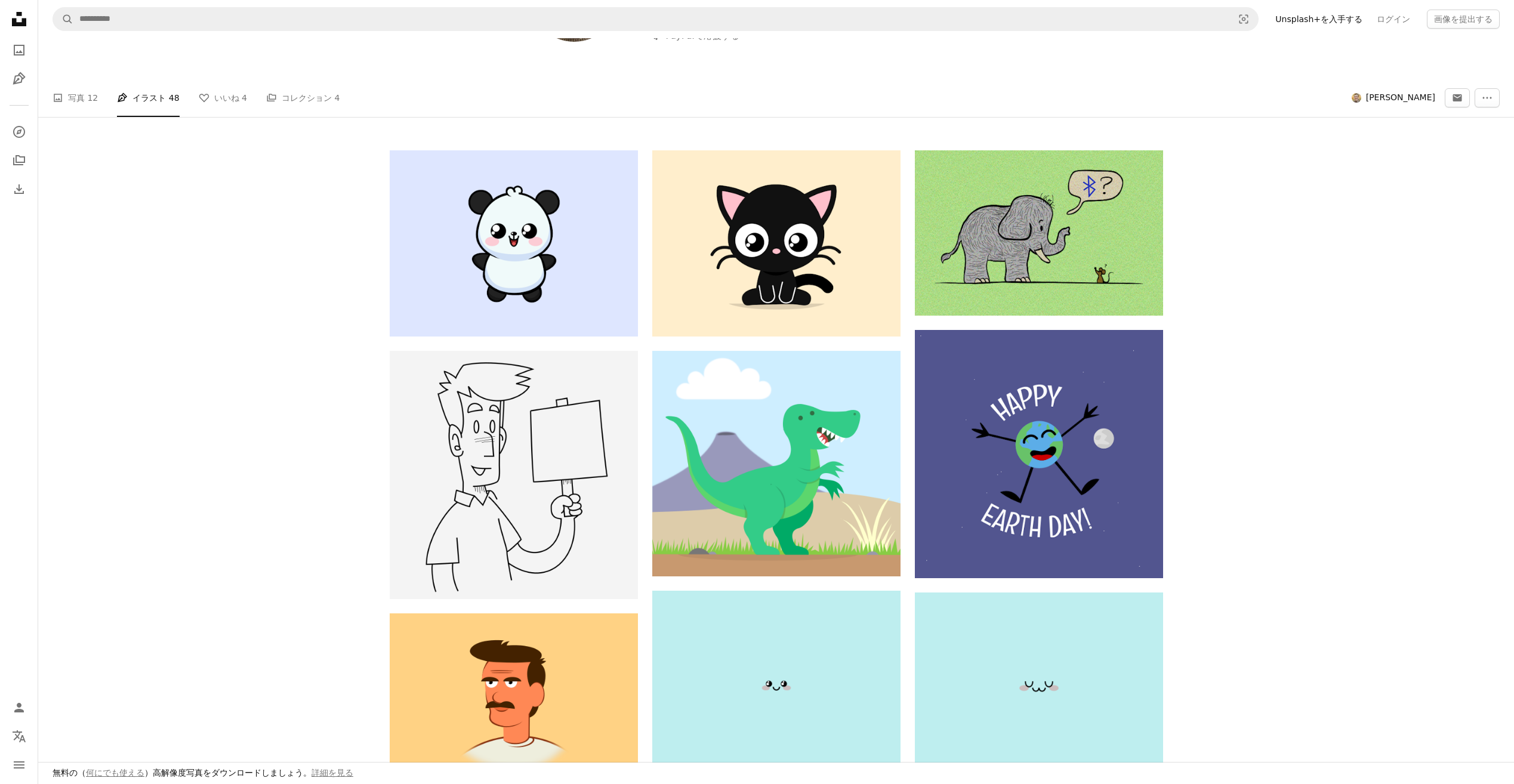
scroll to position [1820, 0]
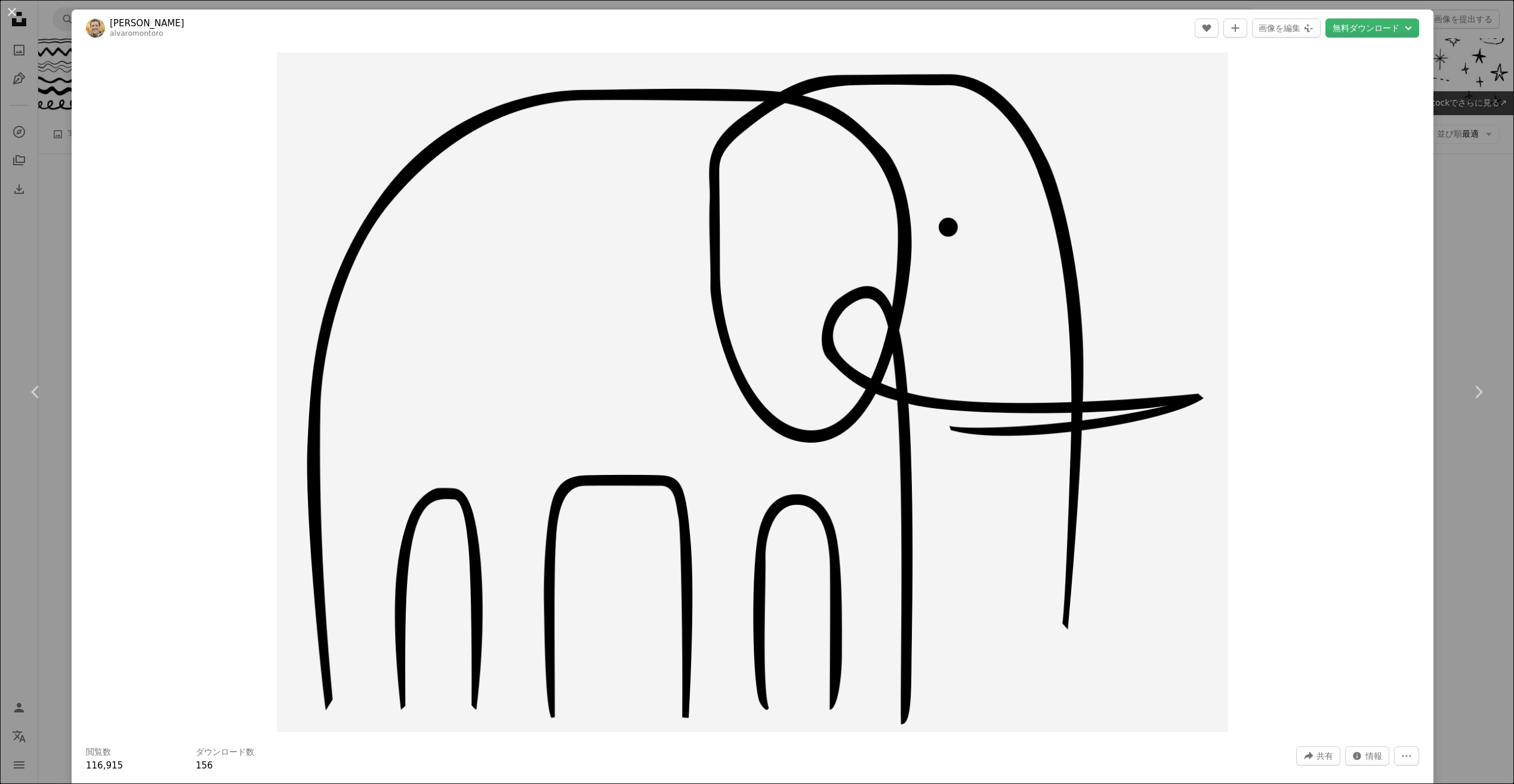
scroll to position [5026, 0]
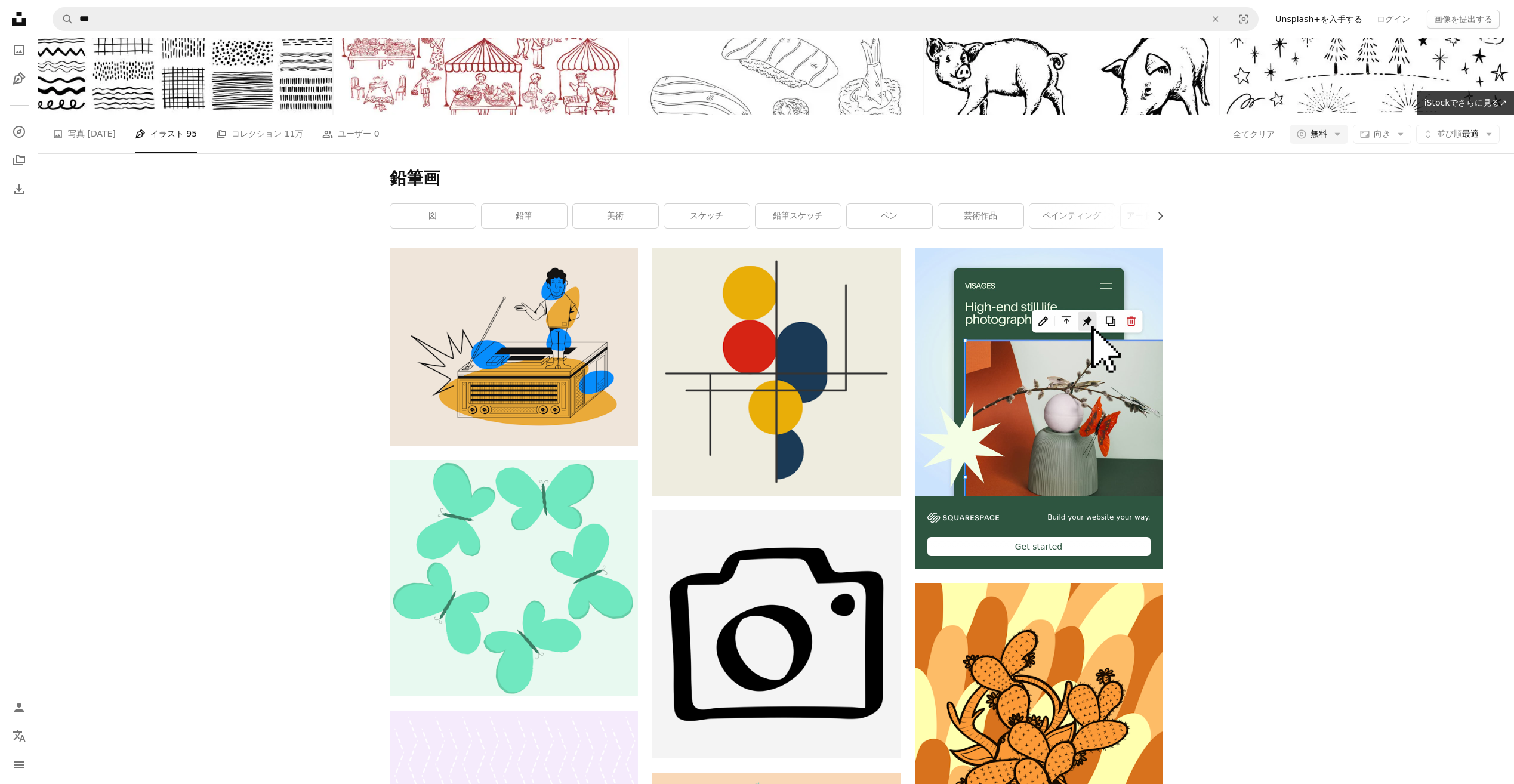
scroll to position [6387, 0]
drag, startPoint x: 1397, startPoint y: 429, endPoint x: 1362, endPoint y: 221, distance: 210.9
drag, startPoint x: 1310, startPoint y: 400, endPoint x: 1331, endPoint y: 354, distance: 50.6
drag, startPoint x: 1328, startPoint y: 576, endPoint x: 1334, endPoint y: 428, distance: 148.1
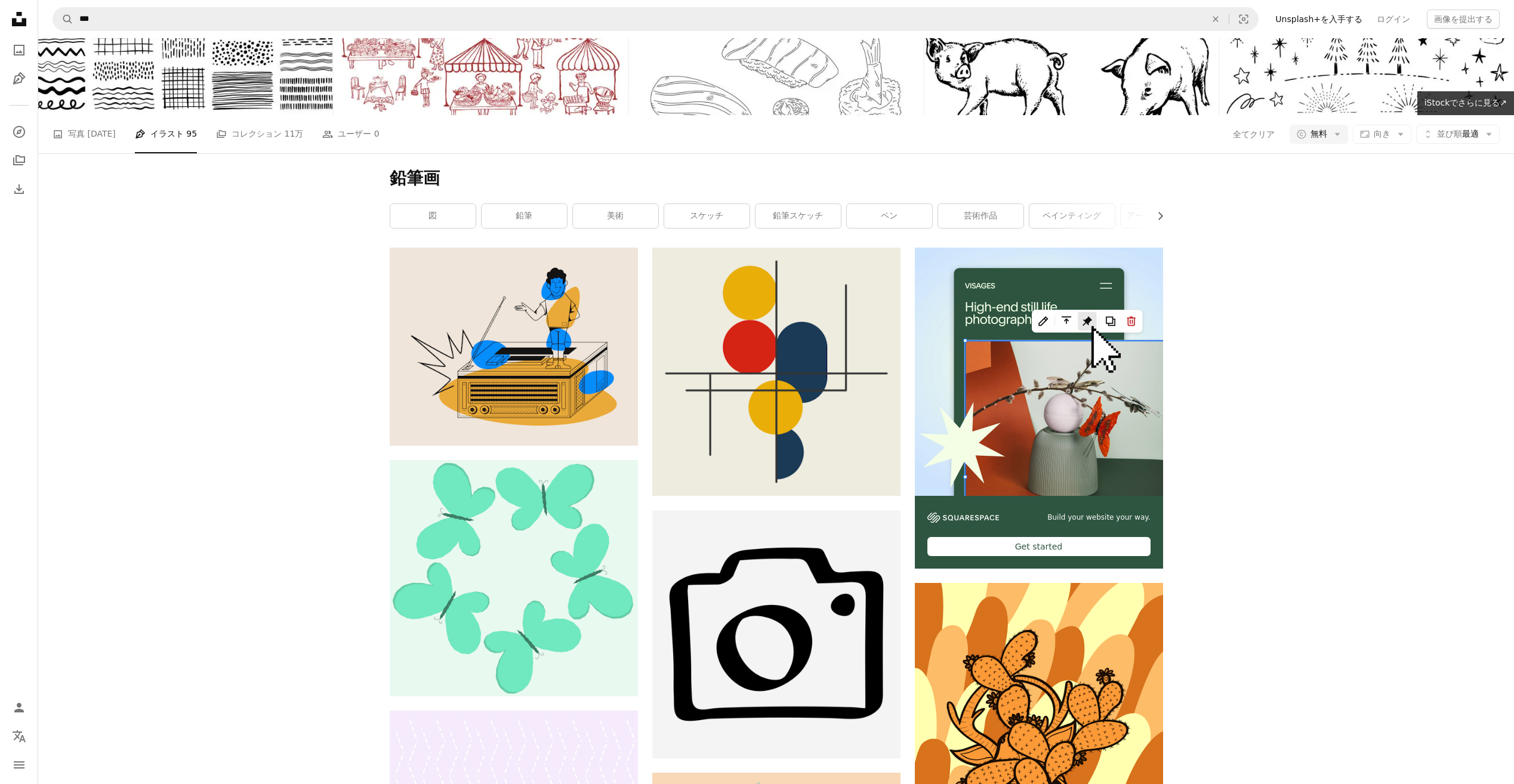
drag, startPoint x: 1298, startPoint y: 582, endPoint x: 1292, endPoint y: 620, distance: 38.5
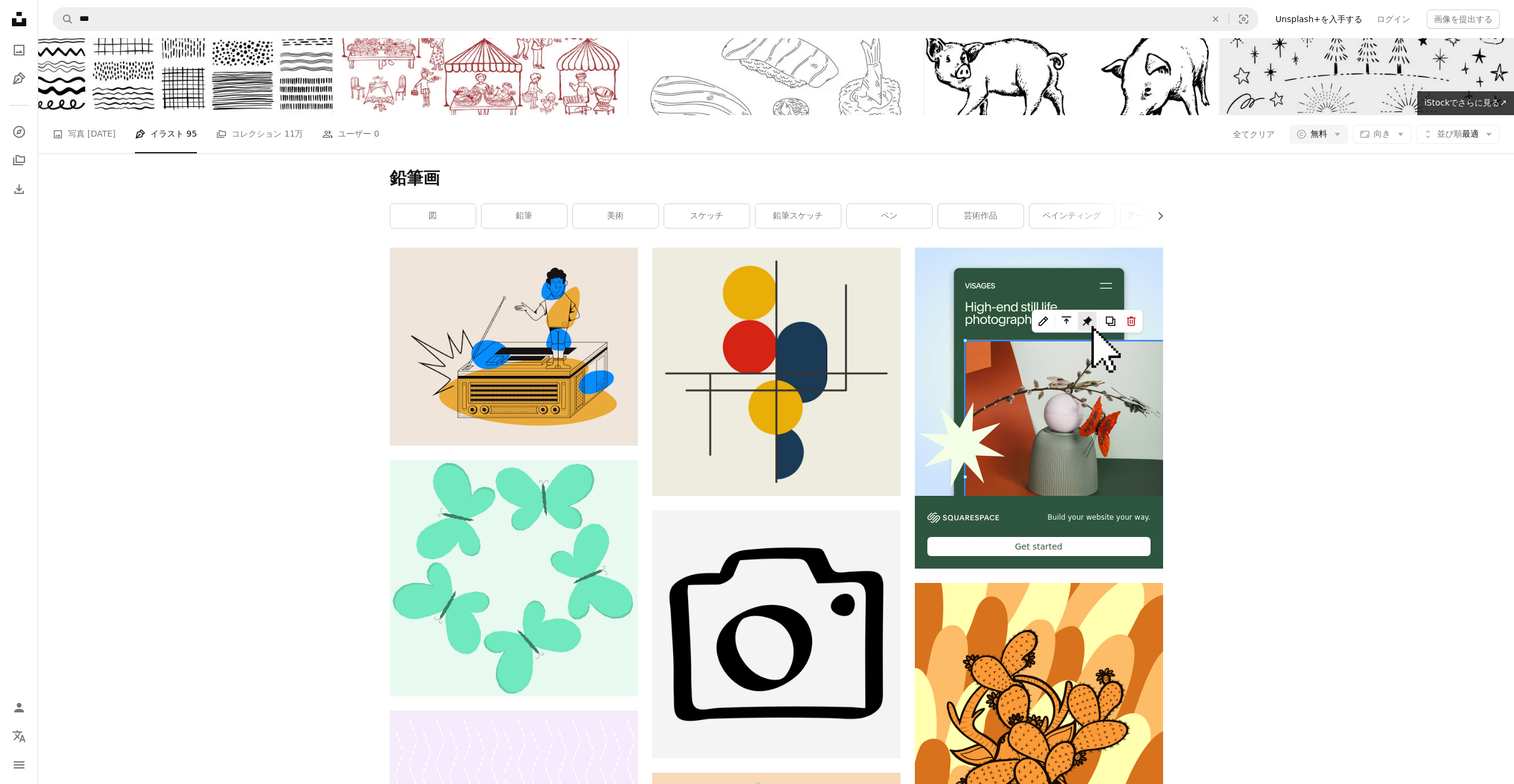
scroll to position [0, 0]
drag, startPoint x: 1282, startPoint y: 510, endPoint x: 1292, endPoint y: 224, distance: 286.2
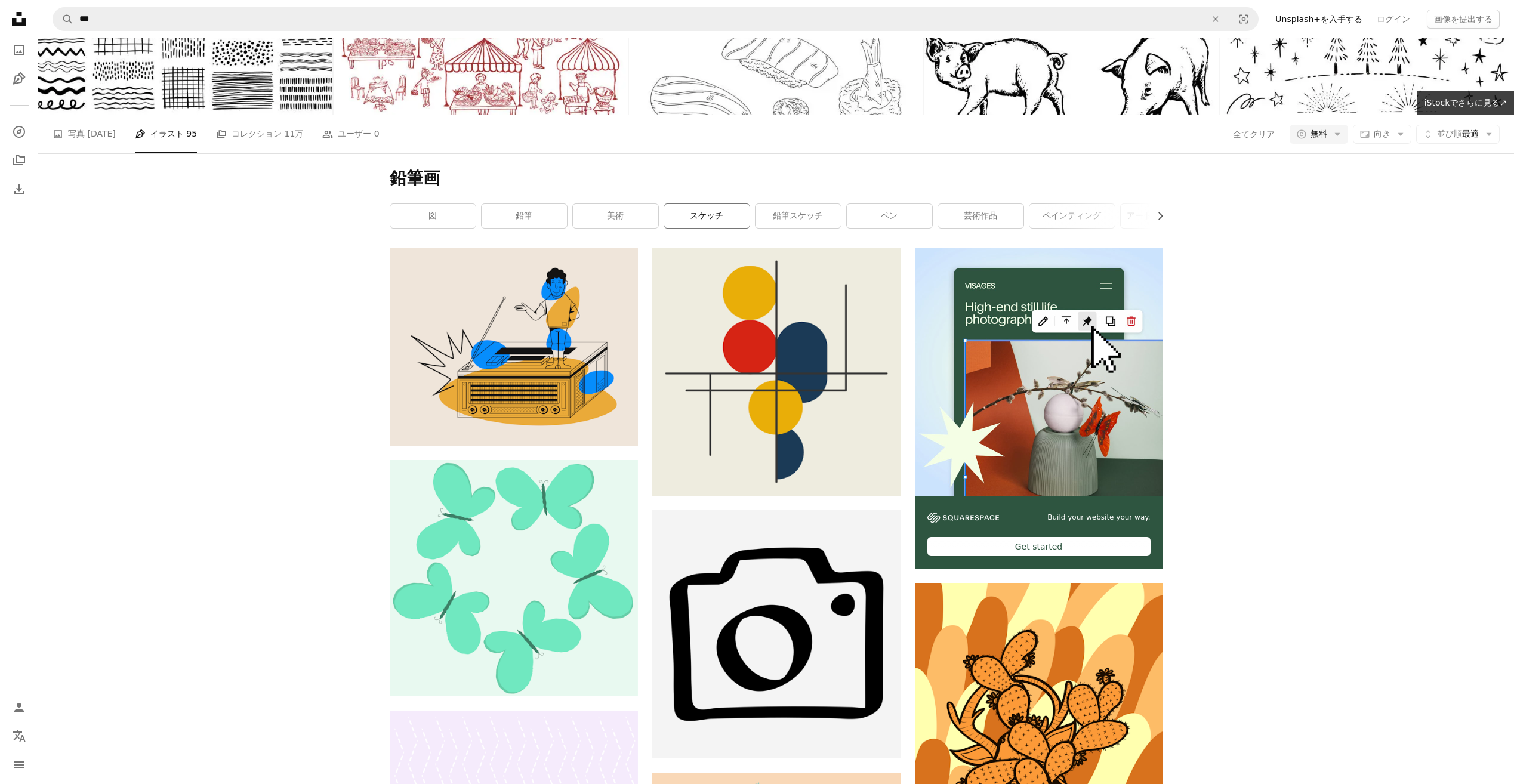
click at [721, 228] on link "スケッチ" at bounding box center [706, 216] width 86 height 24
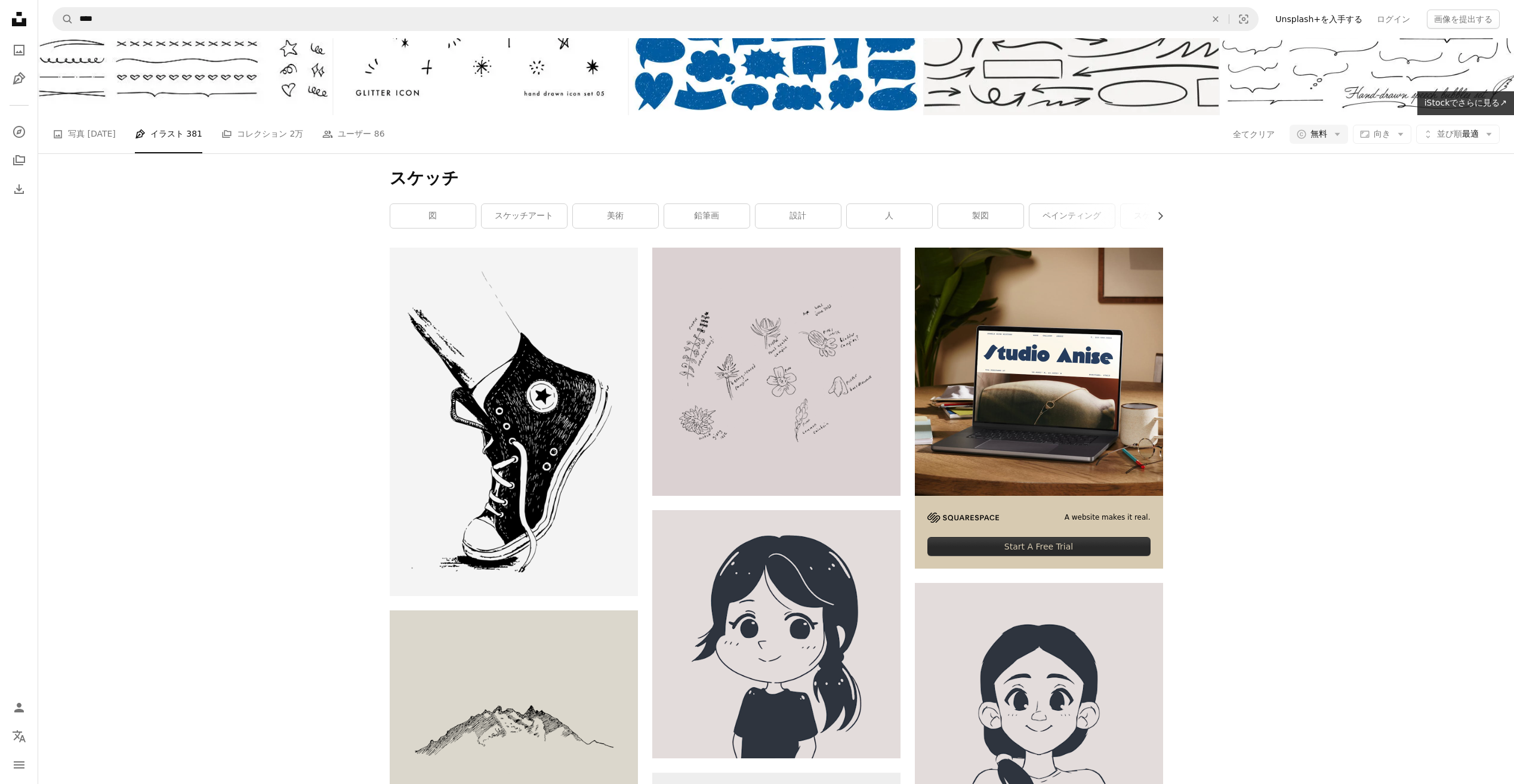
scroll to position [2092, 0]
drag, startPoint x: 1280, startPoint y: 380, endPoint x: 1266, endPoint y: 529, distance: 149.7
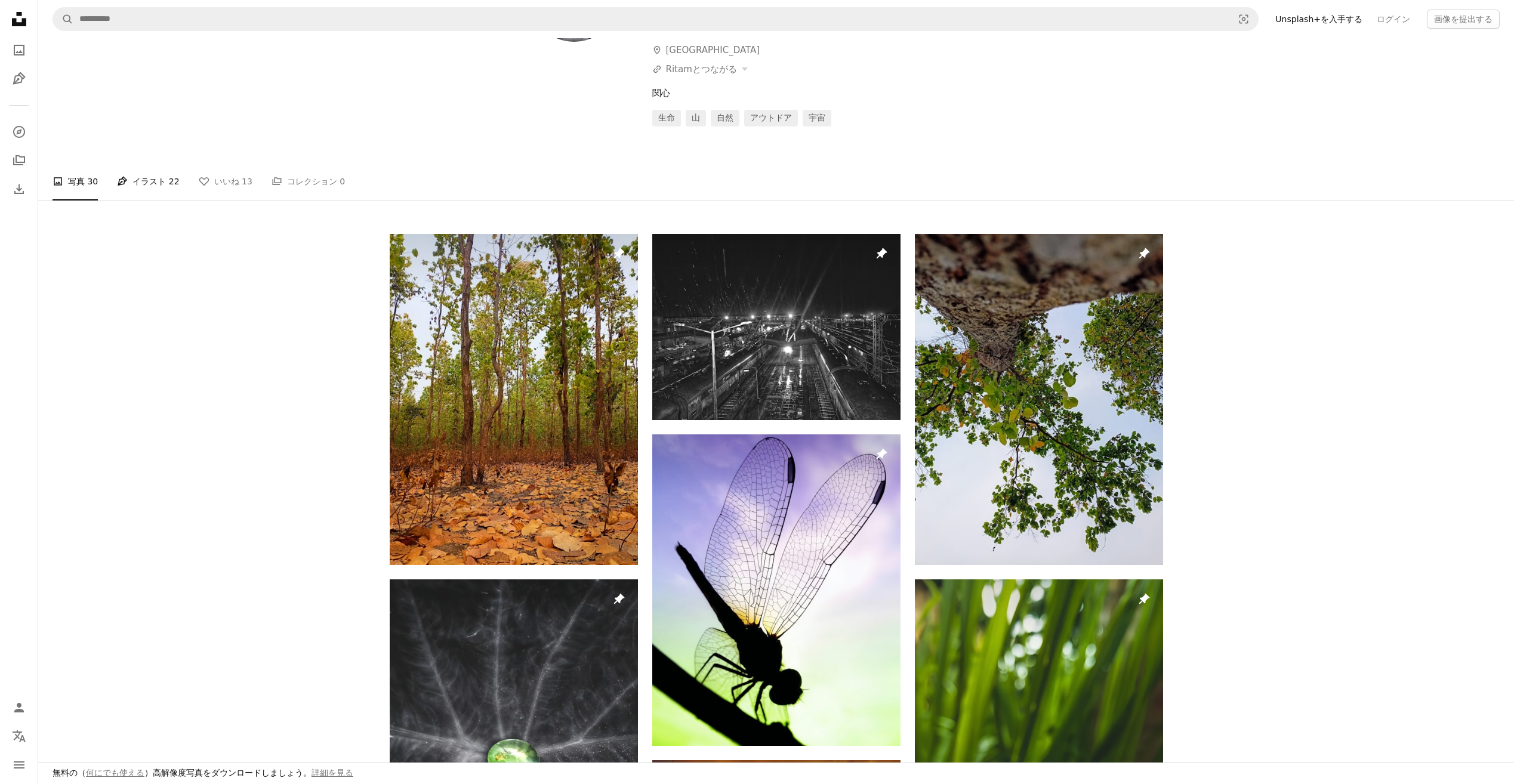
click at [147, 200] on link "Pen Tool イラスト 22" at bounding box center [148, 181] width 62 height 38
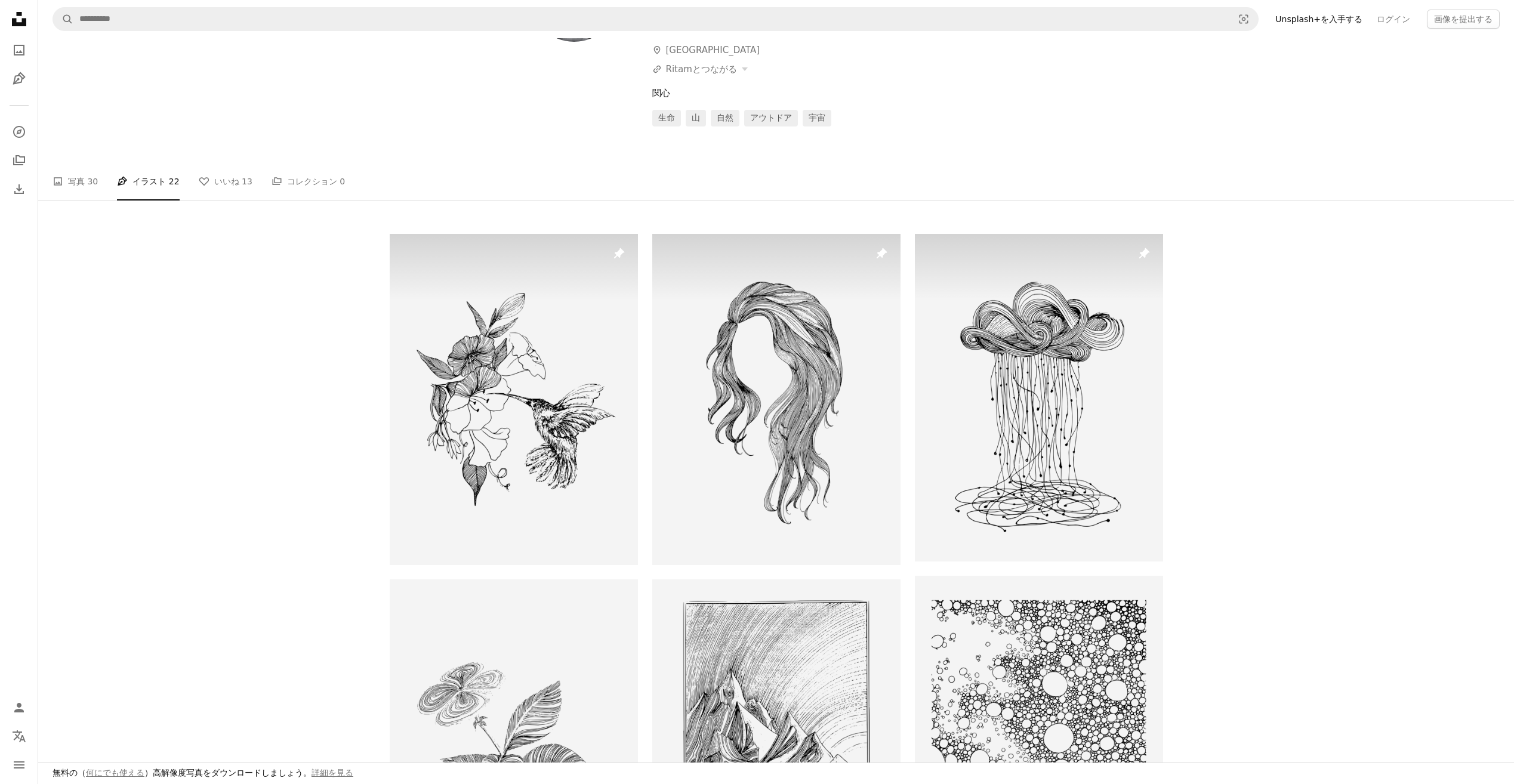
drag, startPoint x: 266, startPoint y: 333, endPoint x: 261, endPoint y: 235, distance: 98.1
click at [75, 200] on link "A photo 写真 30" at bounding box center [75, 181] width 46 height 38
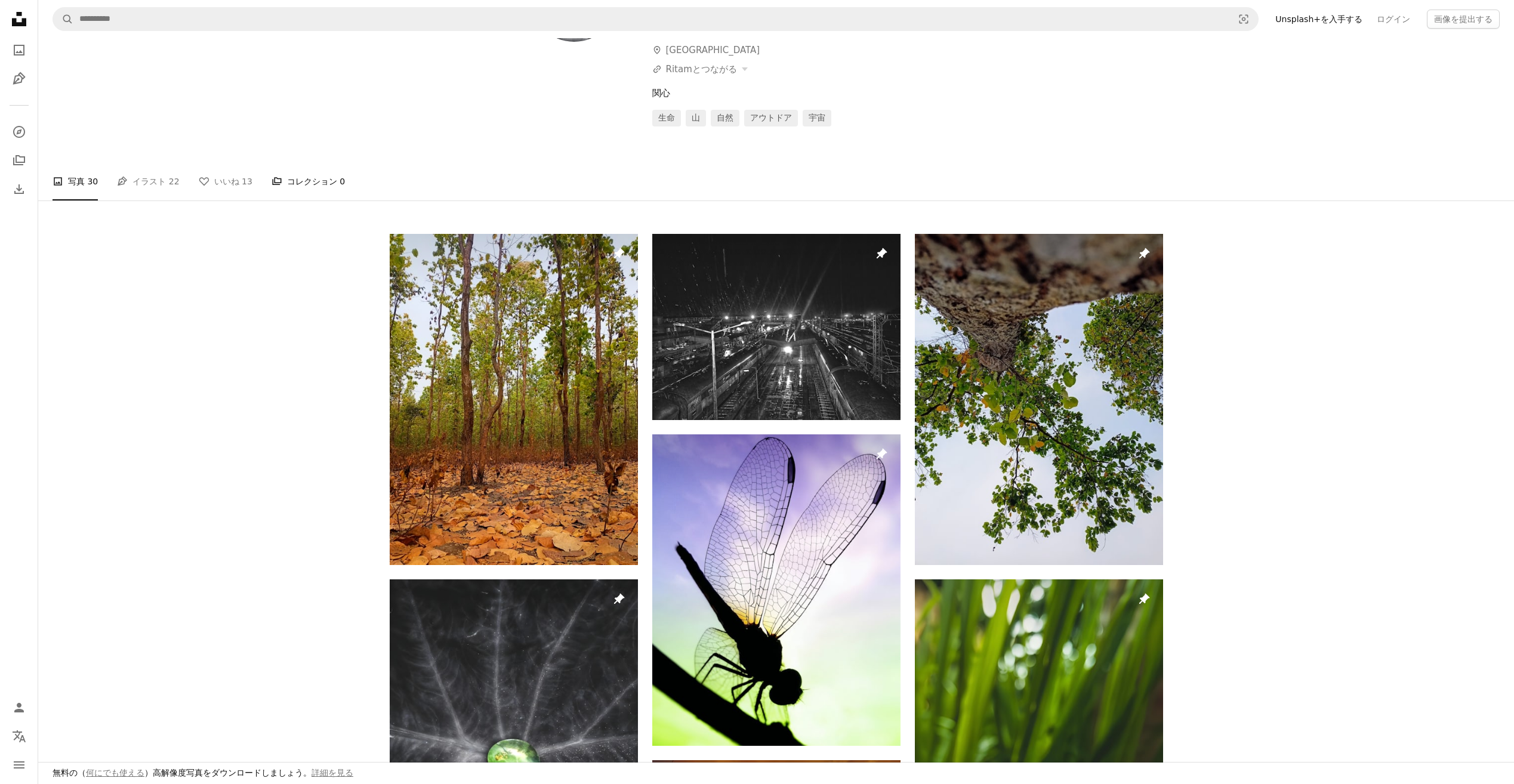
drag, startPoint x: 238, startPoint y: 453, endPoint x: 272, endPoint y: 288, distance: 168.5
click at [129, 200] on link "Pen Tool イラスト 22" at bounding box center [148, 181] width 62 height 38
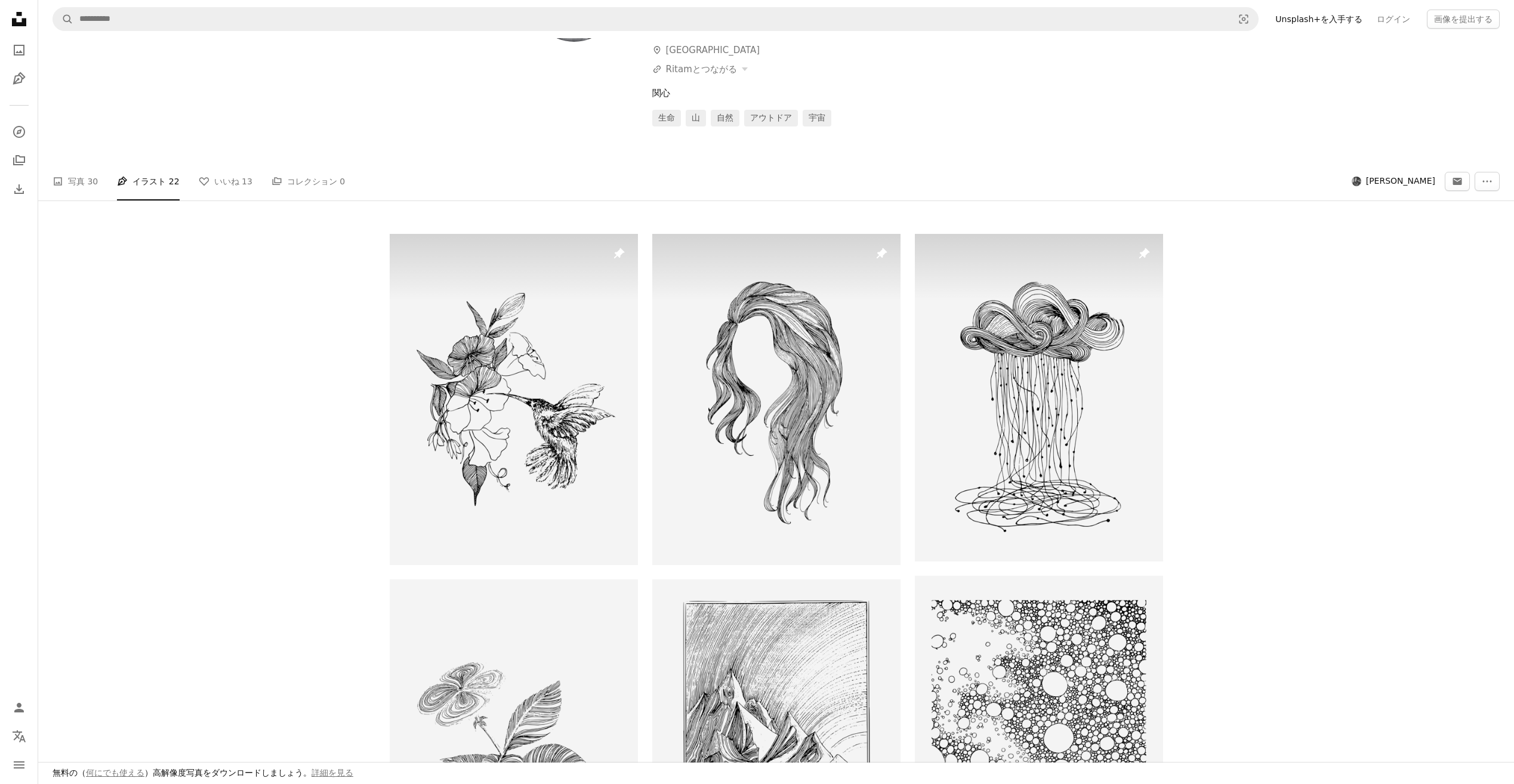
scroll to position [1789, 0]
